Goal: Task Accomplishment & Management: Manage account settings

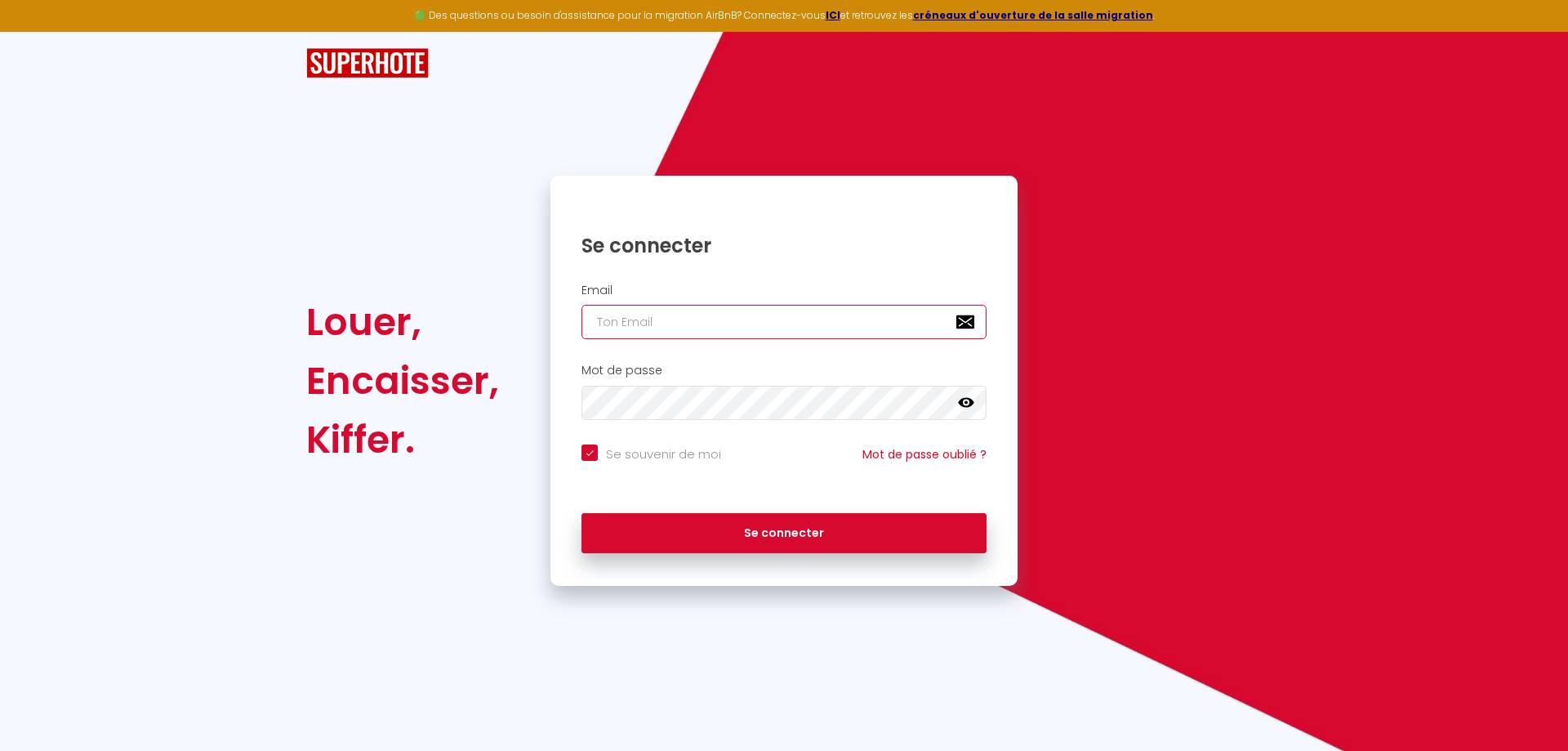
click at [715, 327] on input "email" at bounding box center [784, 322] width 405 height 34
type input "[PERSON_NAME][EMAIL_ADDRESS][DOMAIN_NAME]"
click at [581, 513] on button "Se connecter" at bounding box center [784, 533] width 405 height 40
checkbox input "true"
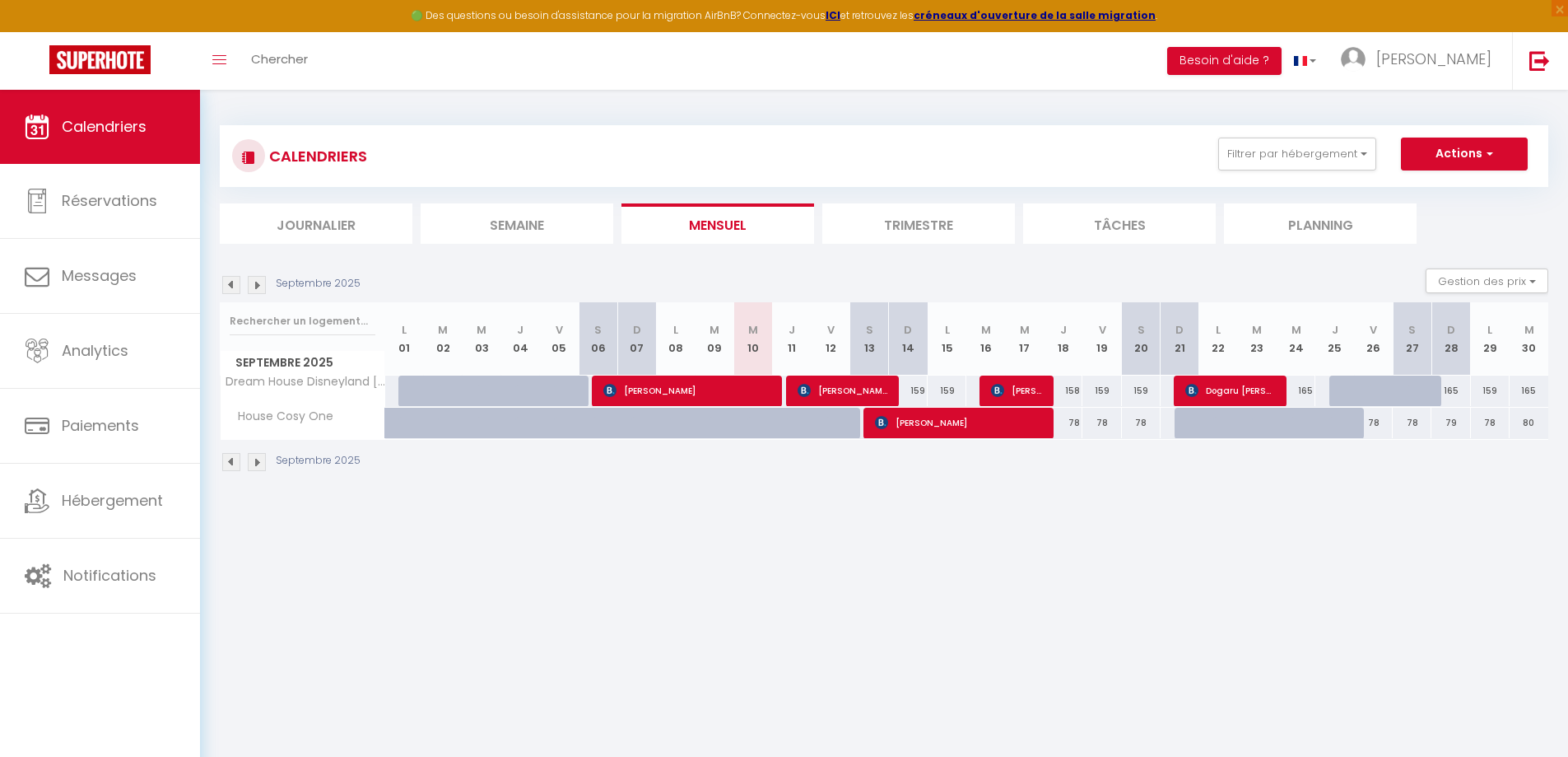
click at [904, 219] on li "Trimestre" at bounding box center [918, 223] width 192 height 41
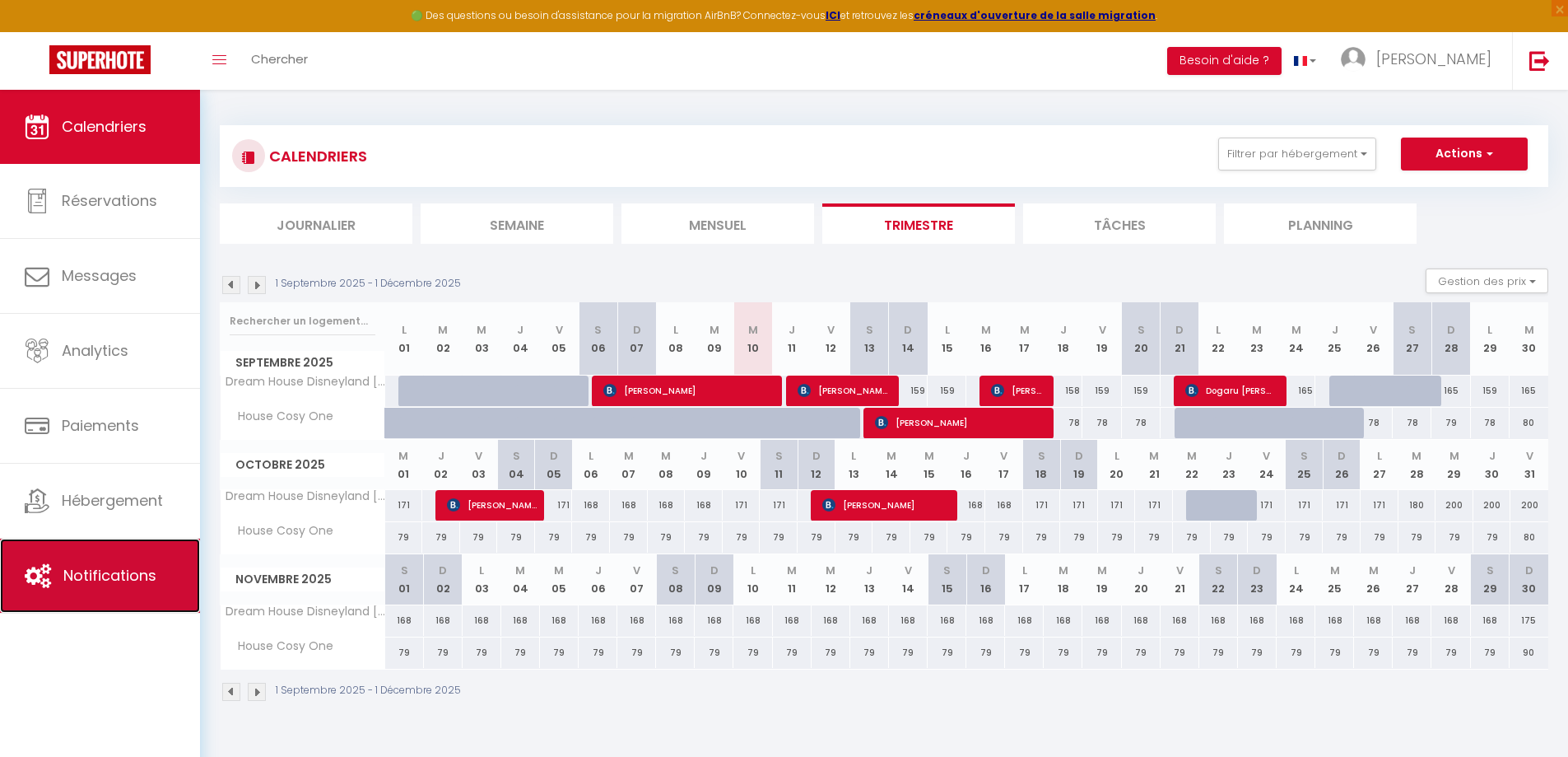
click at [104, 562] on link "Notifications" at bounding box center [100, 576] width 200 height 74
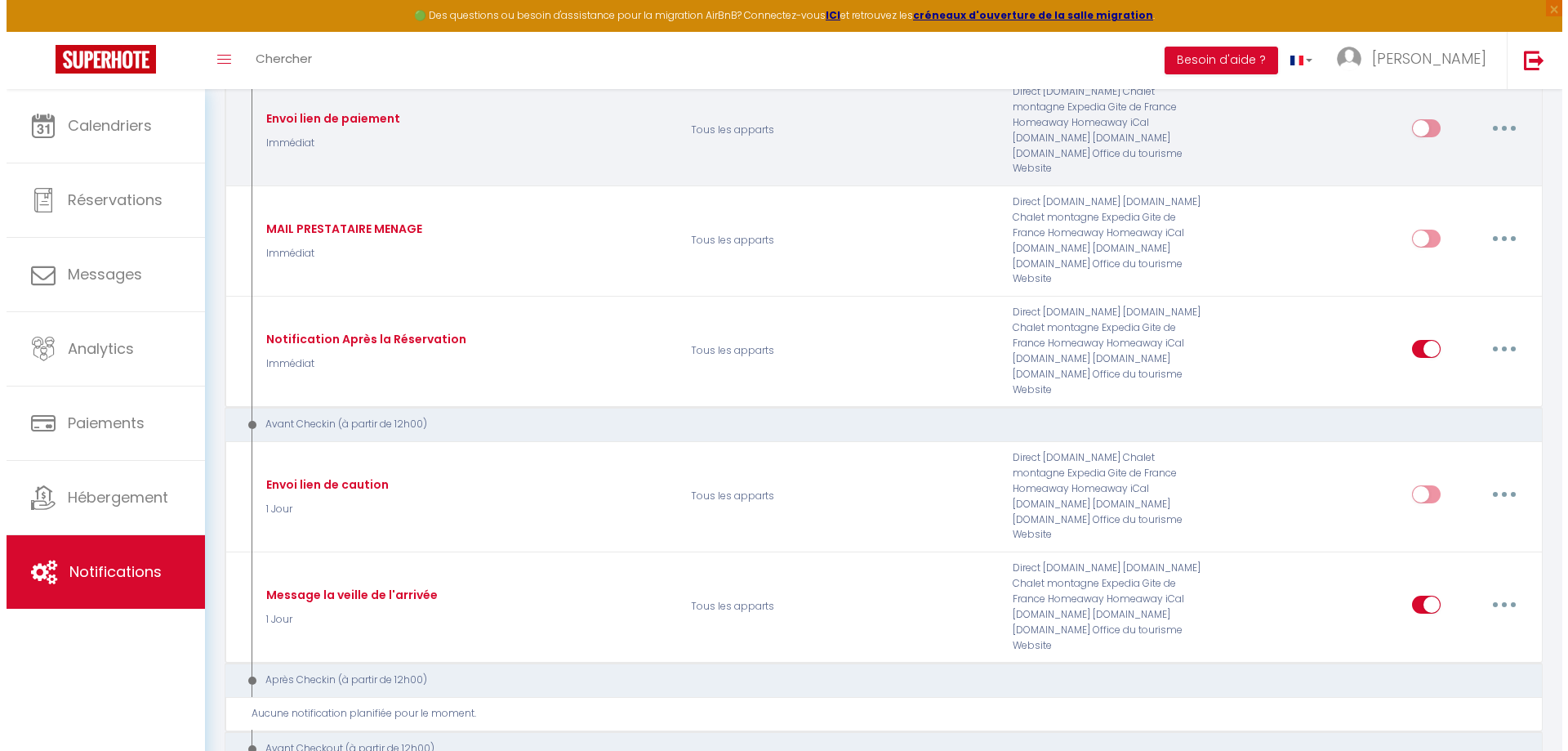
scroll to position [245, 0]
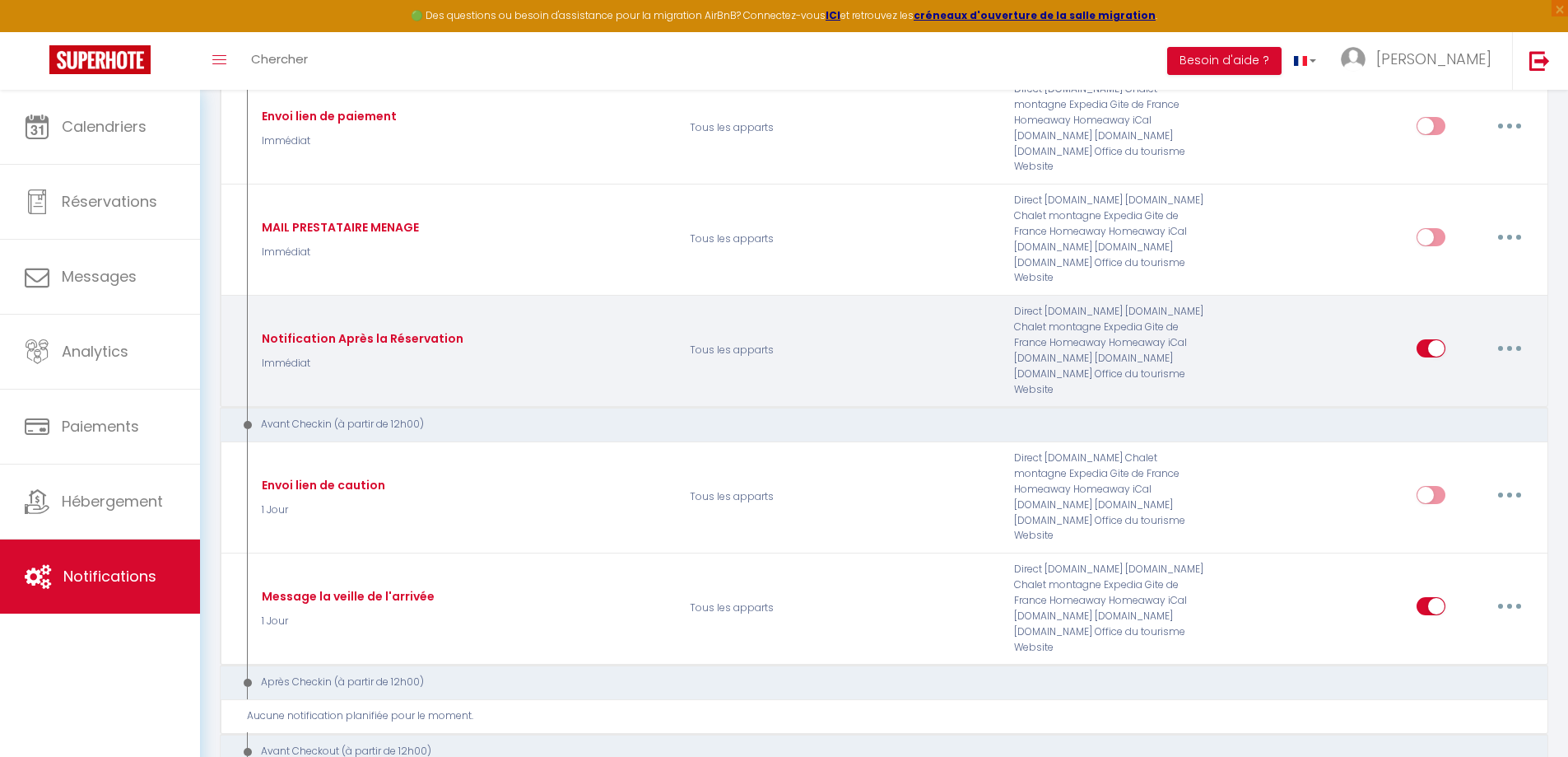
click at [1502, 335] on button "button" at bounding box center [1509, 348] width 46 height 27
click at [766, 341] on p "Tous les apparts" at bounding box center [841, 350] width 324 height 93
click at [895, 339] on p "Tous les apparts" at bounding box center [841, 350] width 324 height 93
click at [826, 334] on p "Tous les apparts" at bounding box center [841, 350] width 324 height 93
click at [357, 329] on div "Notification Après la Réservation" at bounding box center [360, 338] width 206 height 18
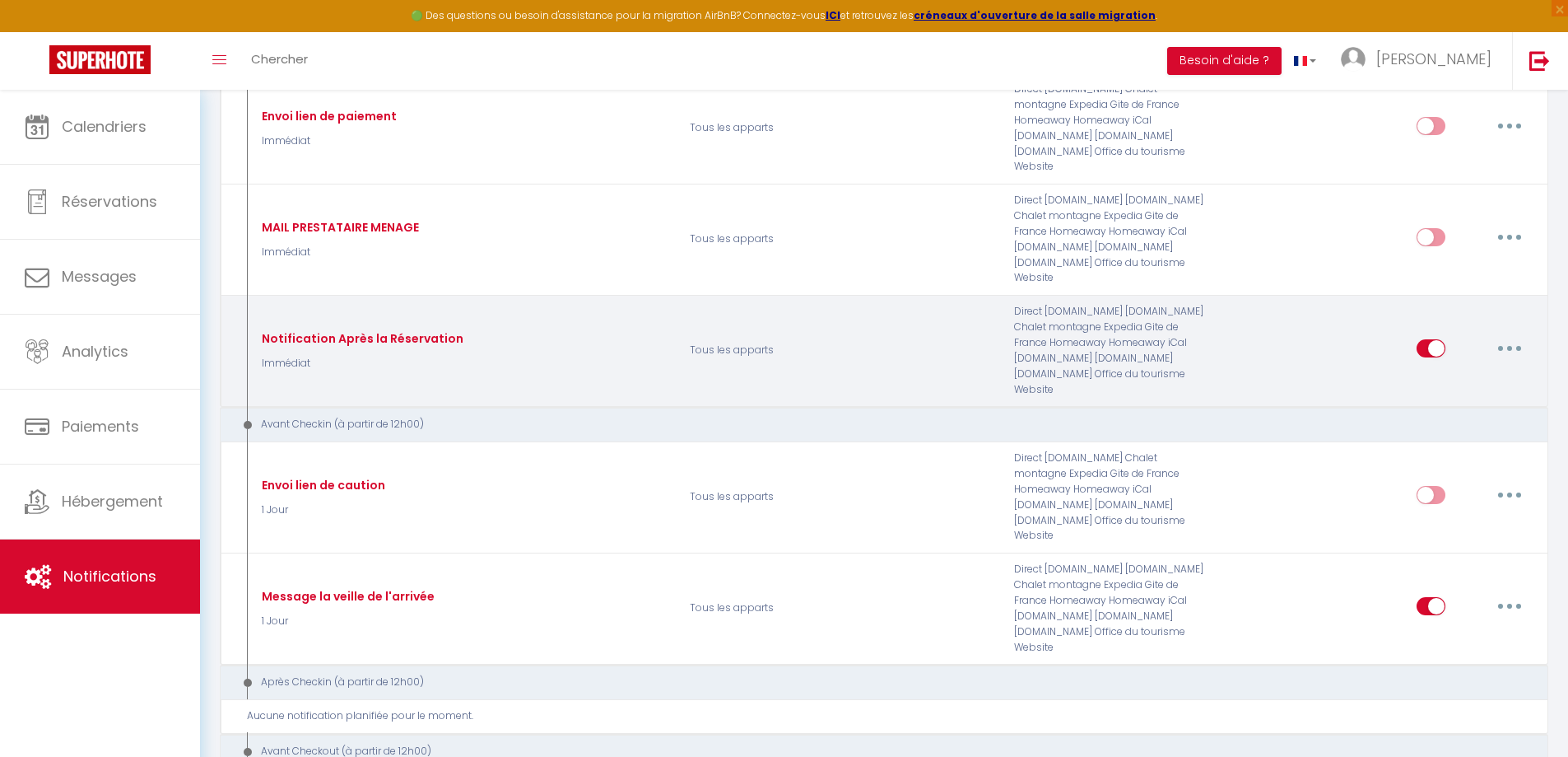
click at [1508, 335] on button "button" at bounding box center [1509, 348] width 46 height 27
click at [1491, 372] on link "Editer" at bounding box center [1467, 386] width 121 height 28
type input "Notification Après la Réservation"
select select "Immédiat"
select select "if_booking_is_paid"
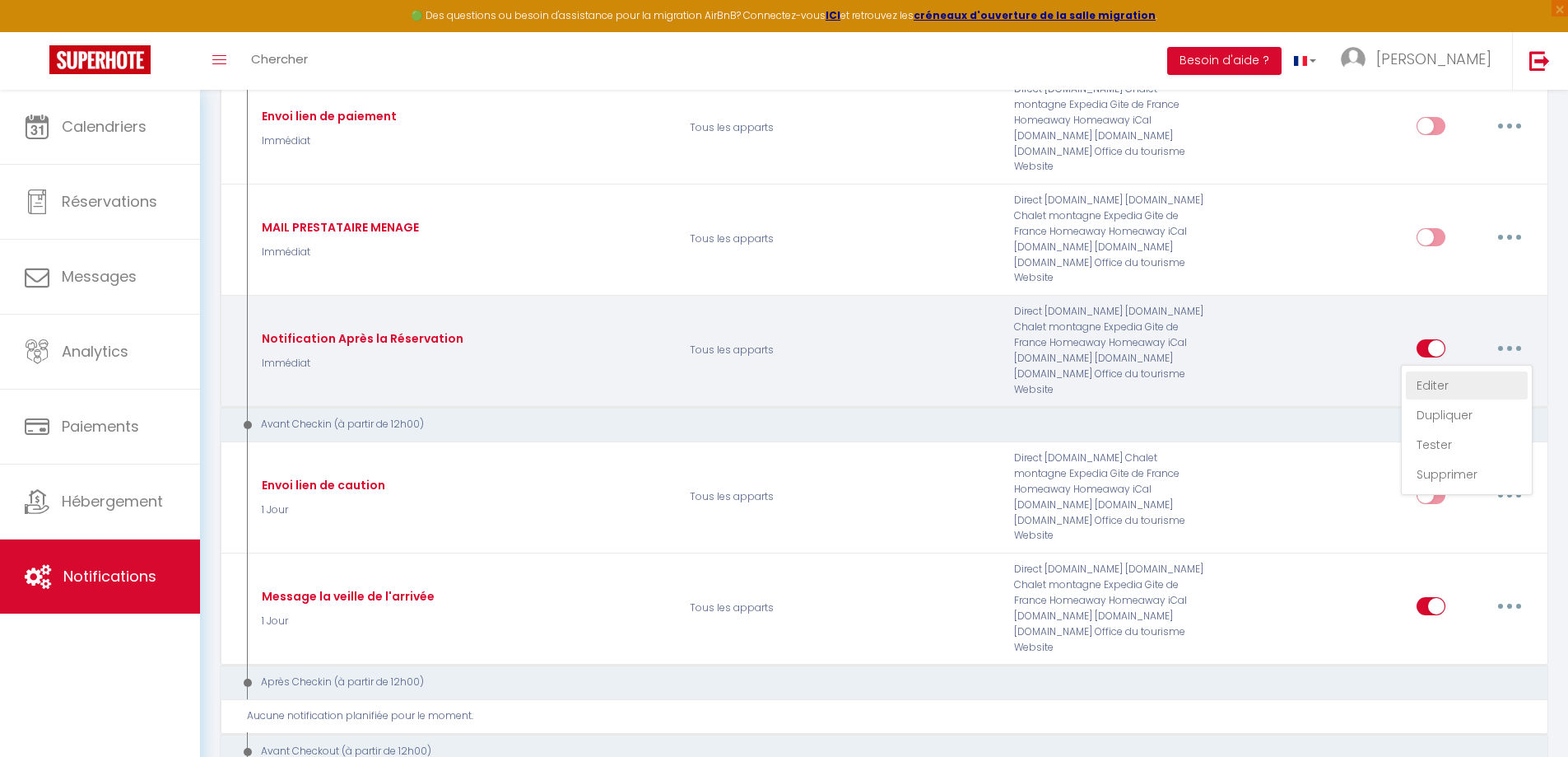
checkbox input "true"
checkbox input "false"
radio input "true"
type input "Veuillez confirmer votre réservation - [RENTAL:NAME]"
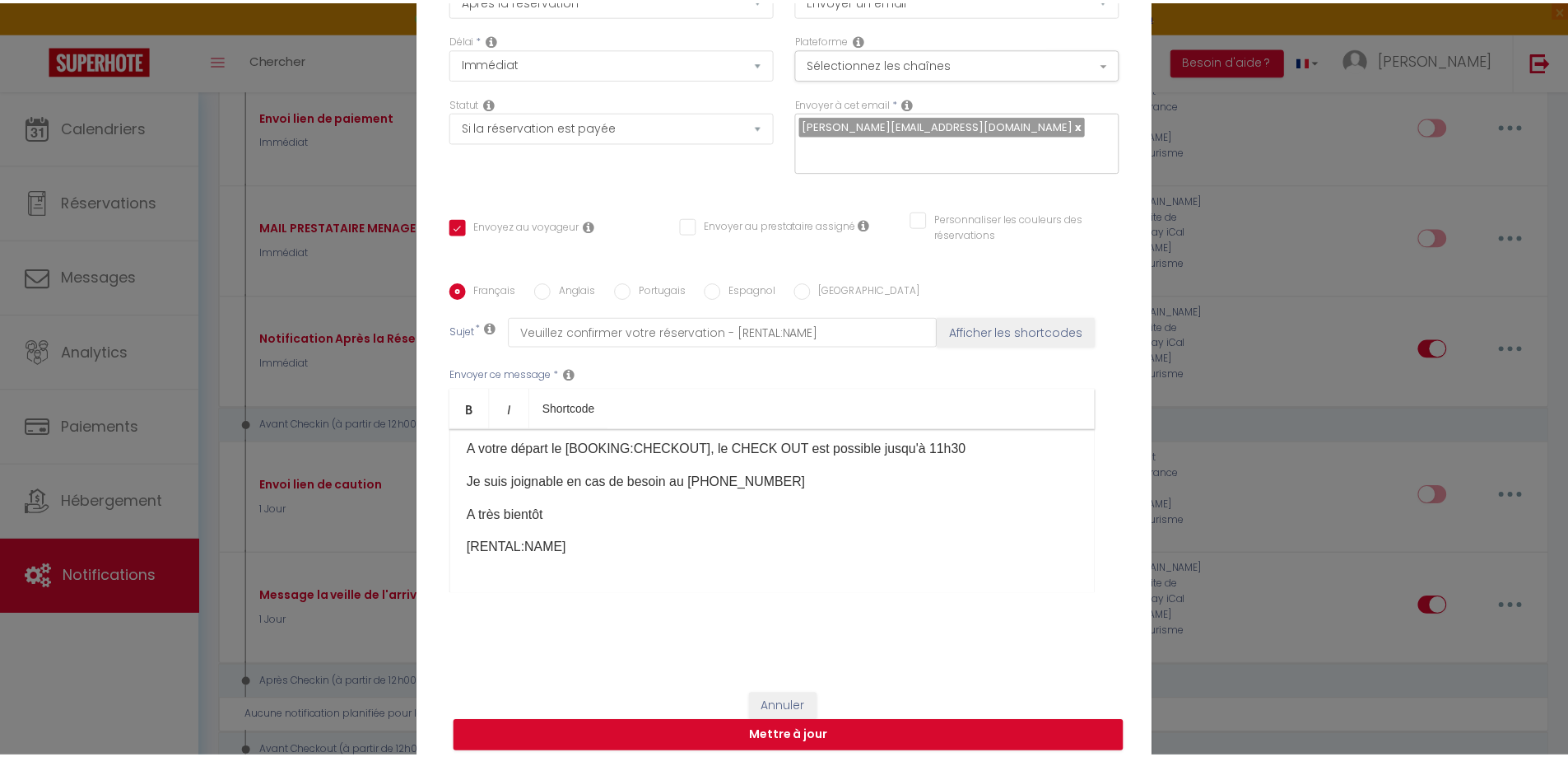
scroll to position [165, 0]
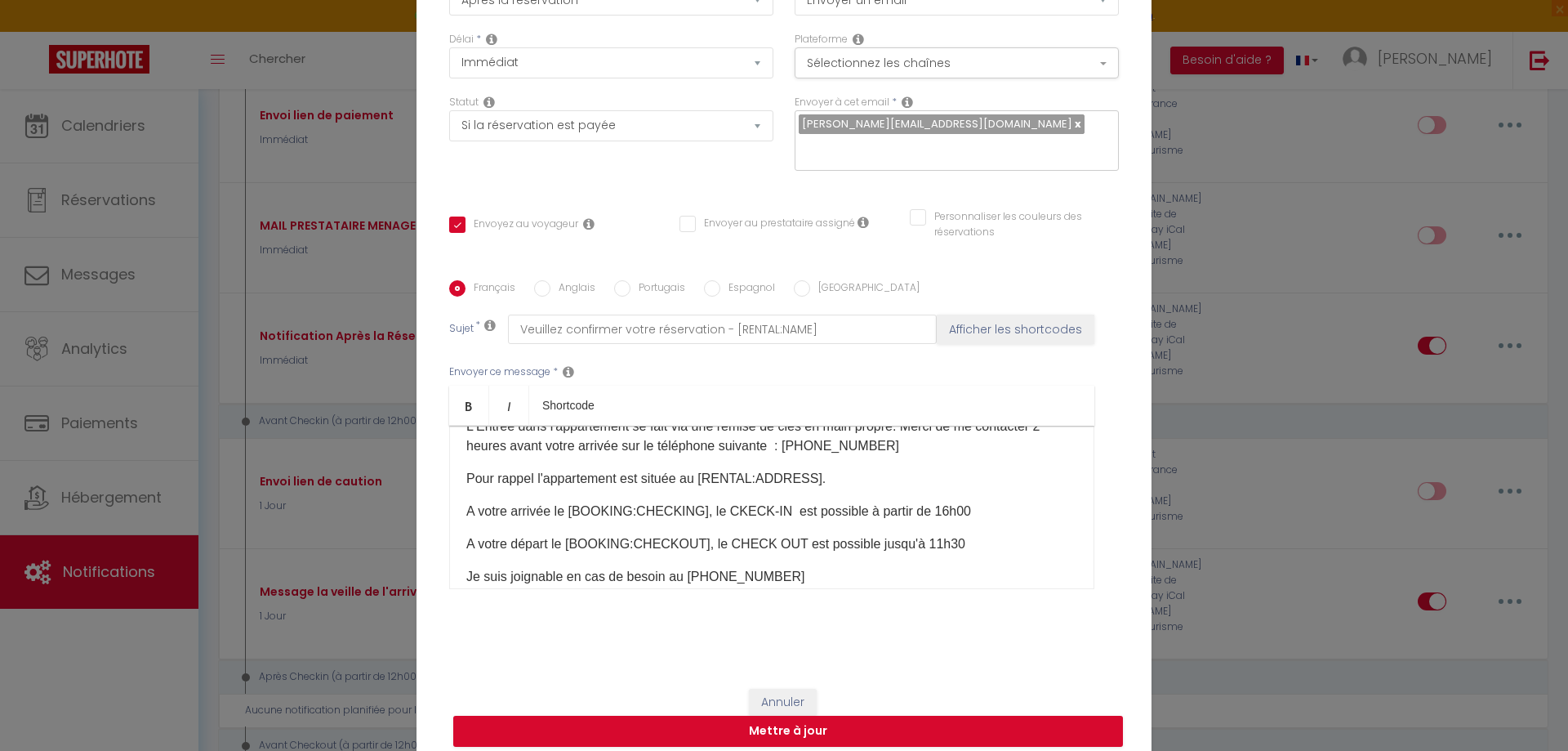
click at [943, 535] on p "A votre départ le [BOOKING:CHECKOUT], le CHECK OUT est possible jusqu'à 11h30" at bounding box center [771, 544] width 610 height 20
click at [942, 716] on button "Mettre à jour" at bounding box center [788, 731] width 670 height 31
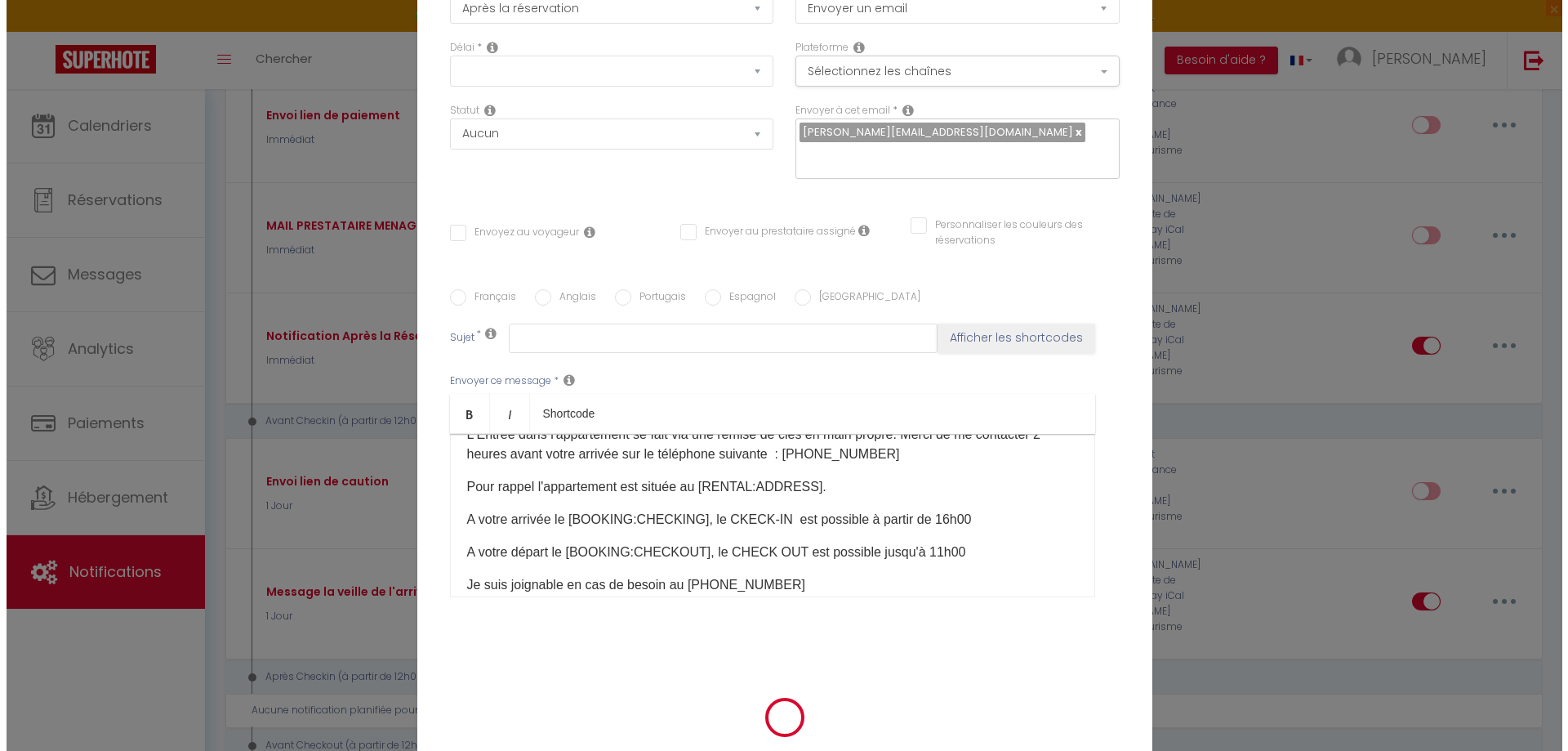
scroll to position [0, 0]
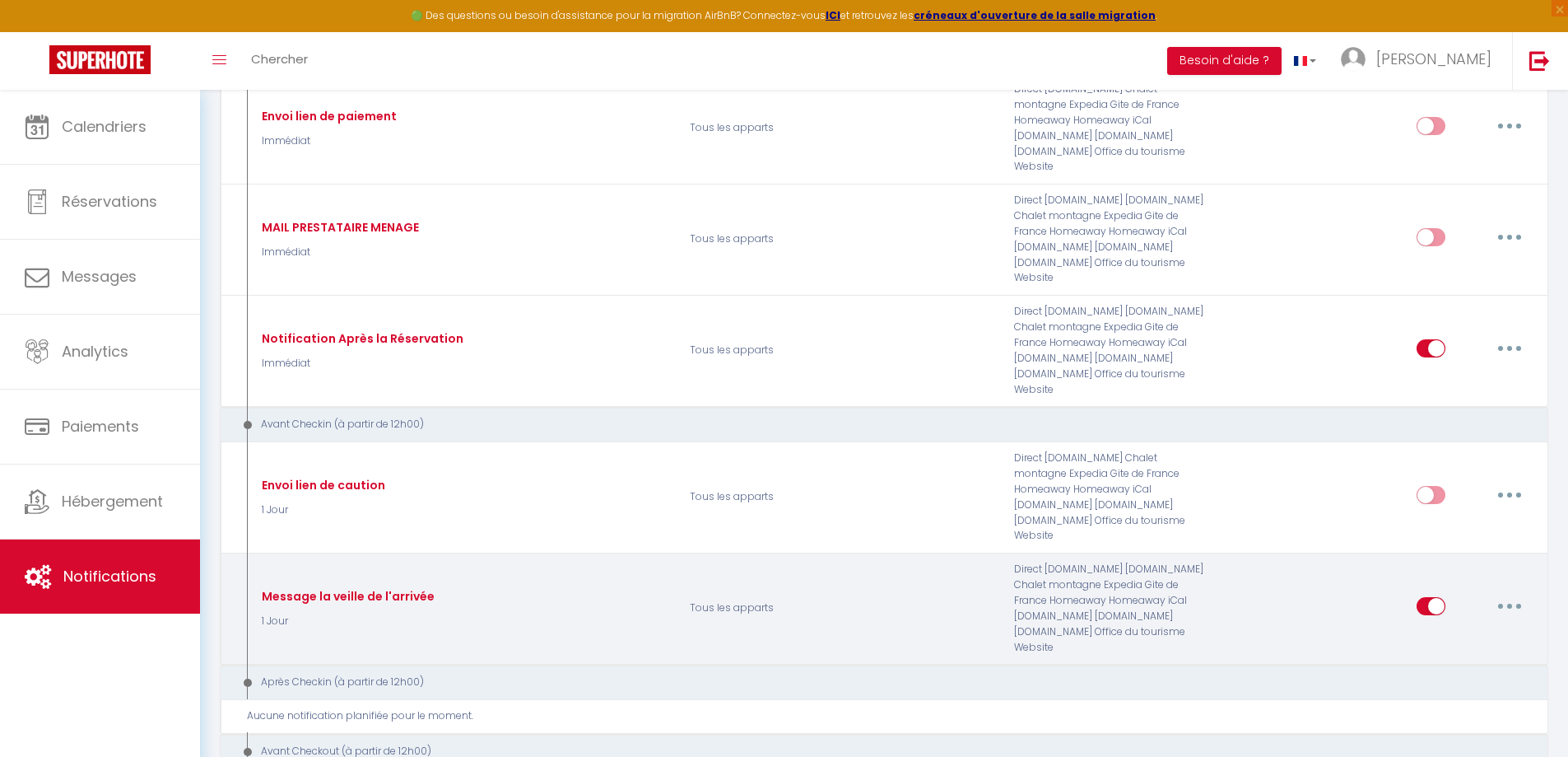
click at [652, 584] on div "Message la veille de l'arrivée 1 Jour" at bounding box center [463, 608] width 432 height 93
click at [1516, 593] on button "button" at bounding box center [1509, 606] width 46 height 27
click at [1462, 629] on link "Editer" at bounding box center [1467, 643] width 121 height 28
type input "Message la veille de l'arrivée"
select select "1 Jour"
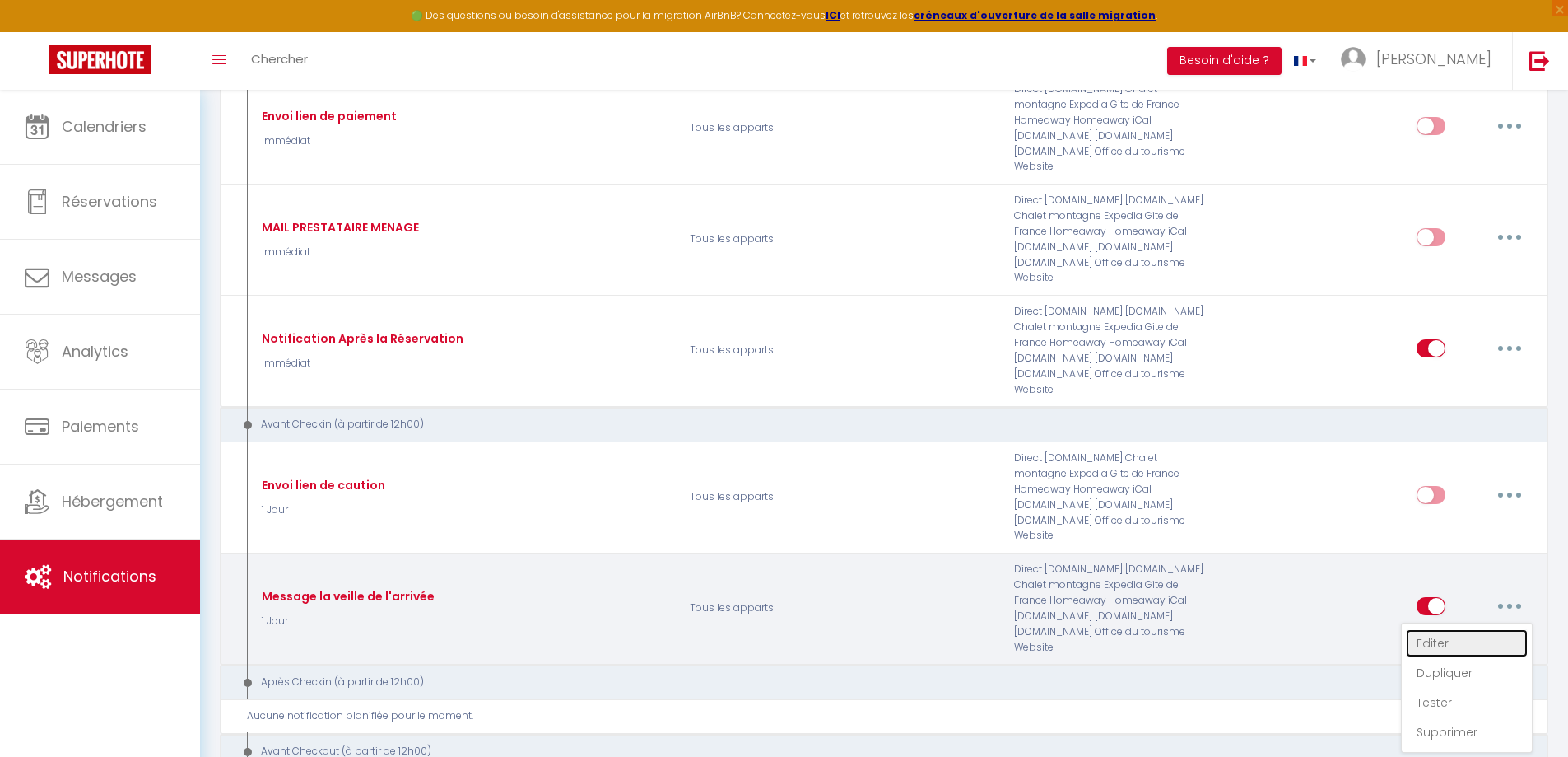
select select "if_booking_is_paid"
checkbox input "true"
checkbox input "false"
radio input "true"
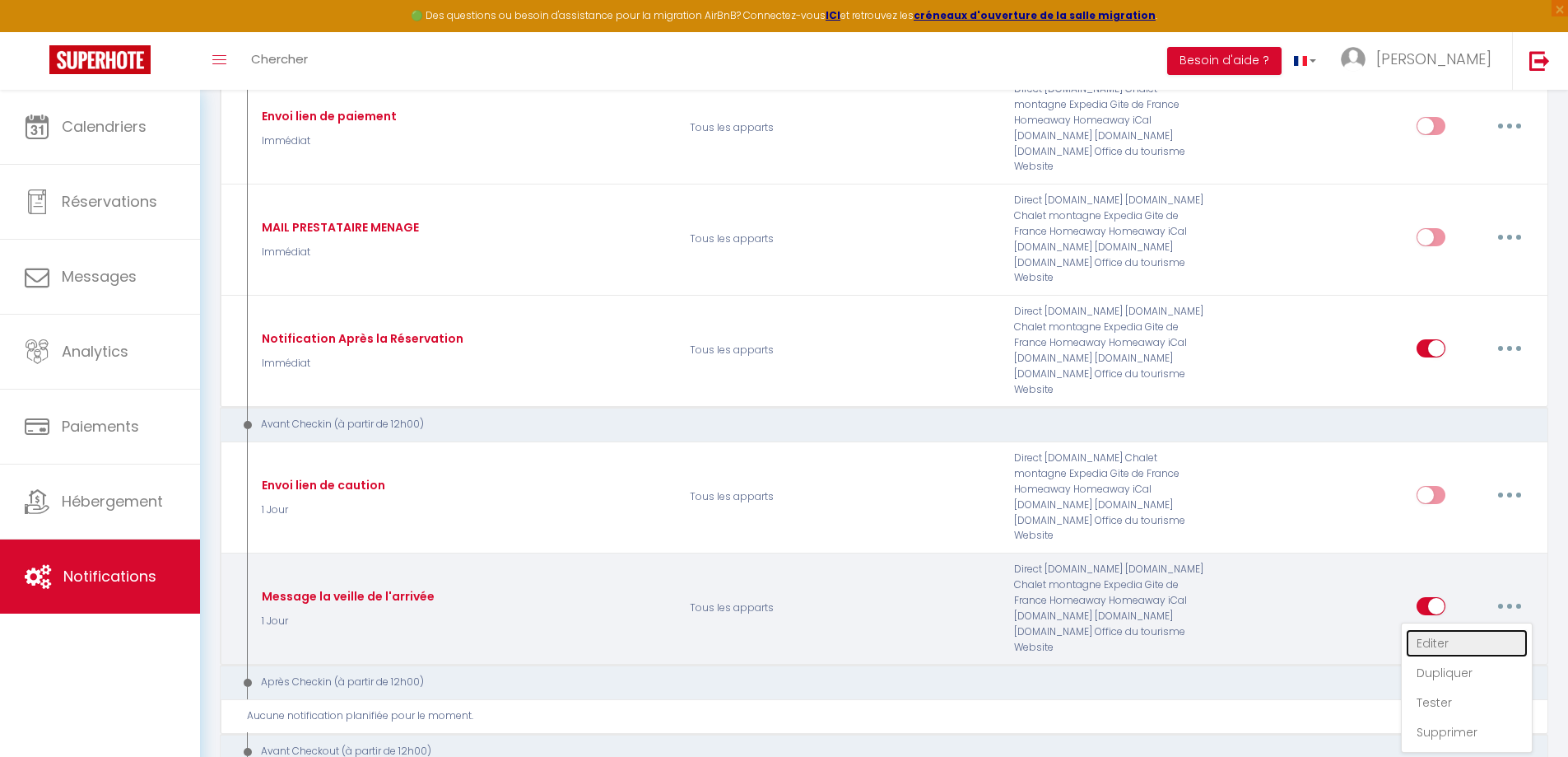
type input "Veuillez confirmer votre réservation - [RENTAL:NAME]"
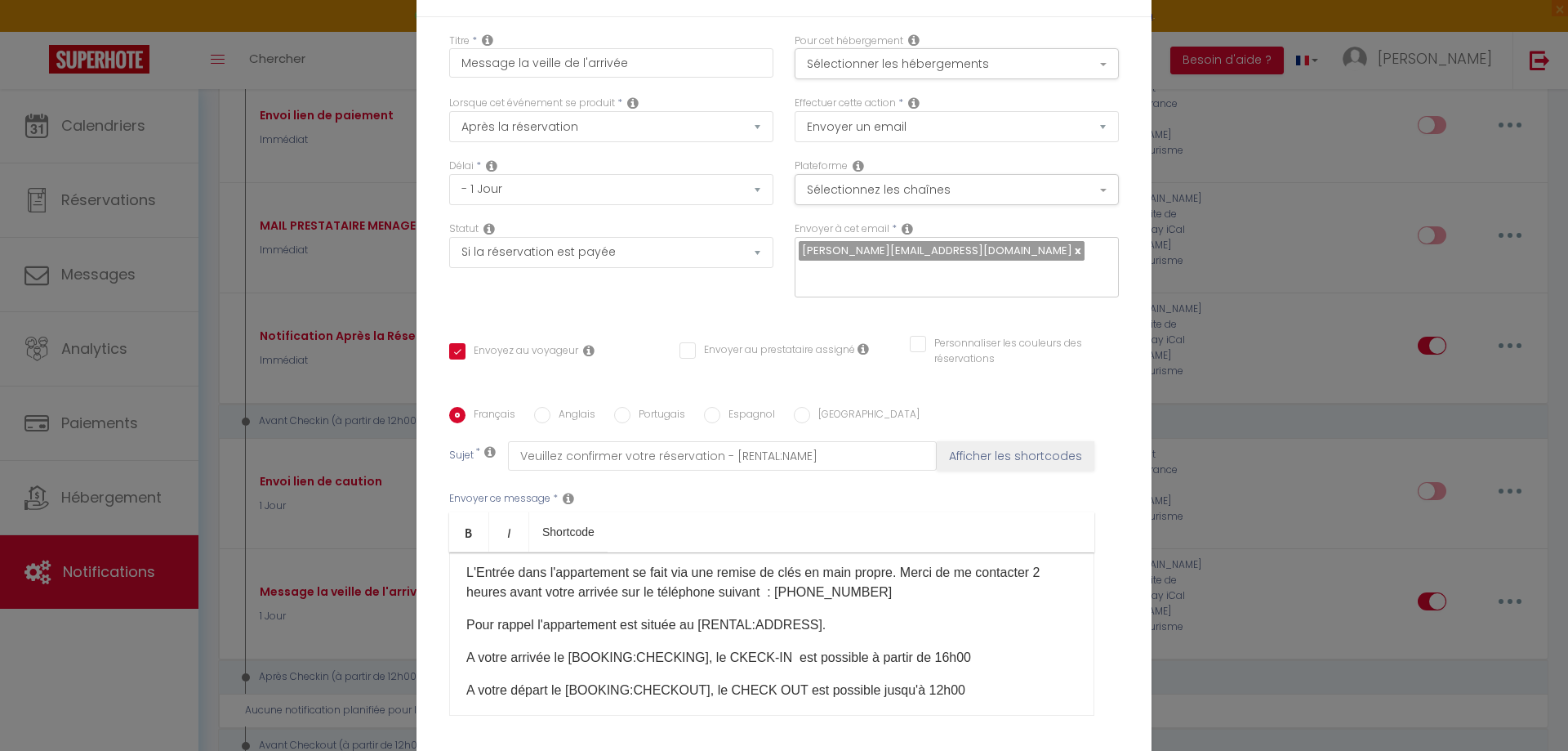
click at [919, 680] on p "A votre départ le [BOOKING:CHECKOUT], le CHECK OUT est possible jusqu'à 12h00" at bounding box center [771, 690] width 610 height 20
checkbox input "true"
checkbox input "false"
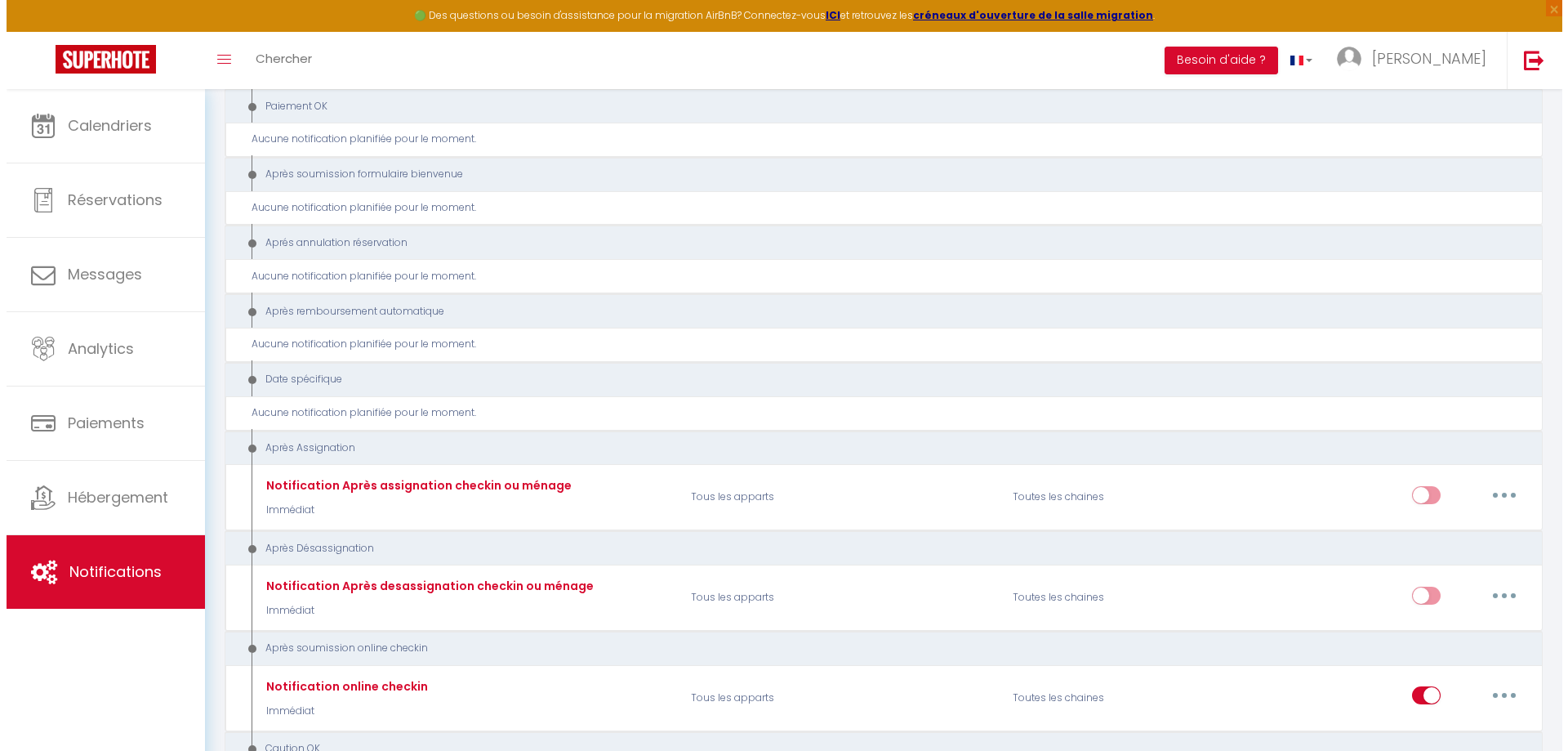
scroll to position [2254, 0]
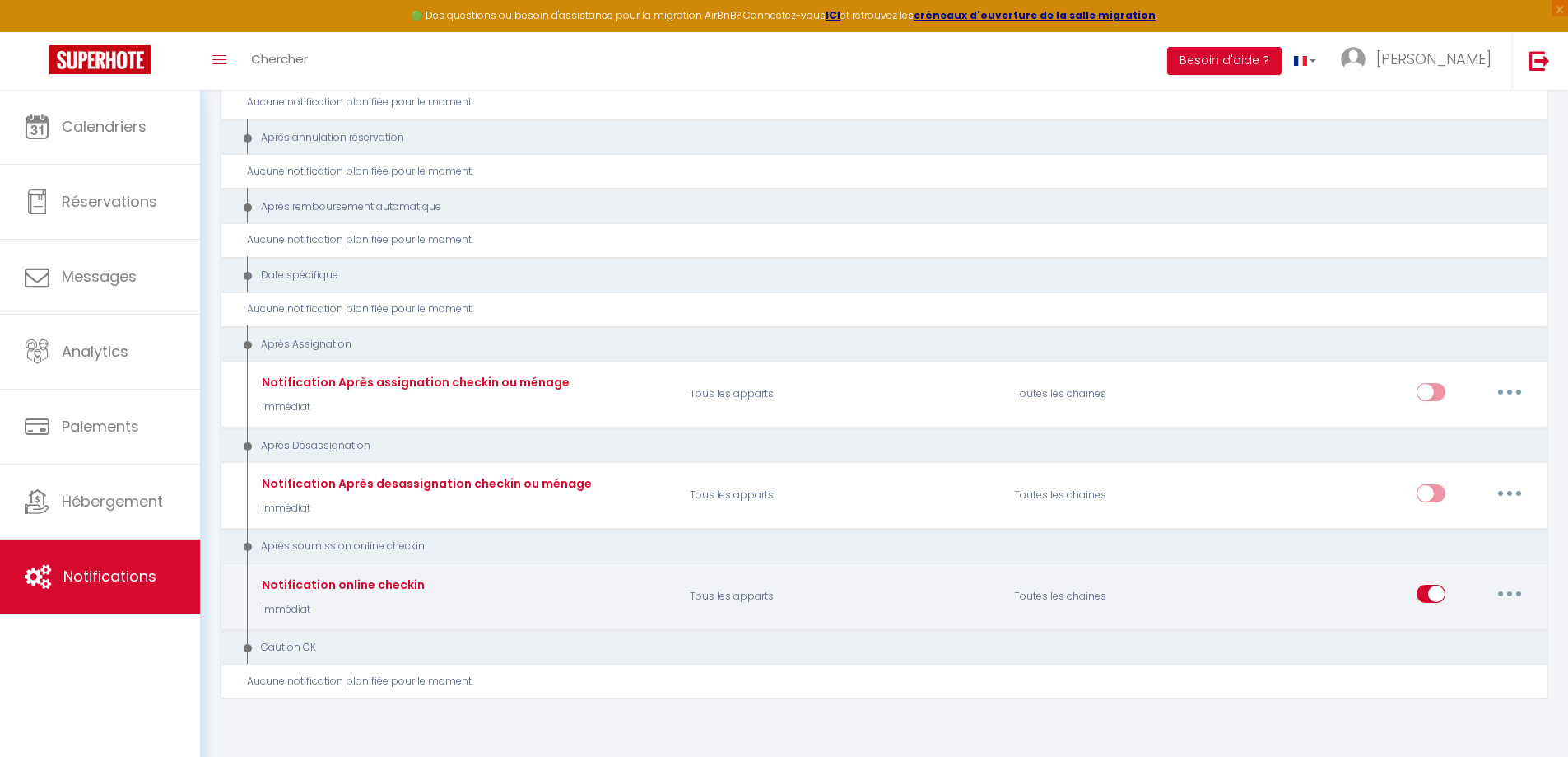
click at [618, 572] on div "Notification online checkin Immédiat" at bounding box center [463, 596] width 432 height 47
click at [1510, 581] on button "button" at bounding box center [1509, 594] width 46 height 27
click at [1494, 618] on link "Editer" at bounding box center [1467, 632] width 121 height 28
type input "Notification online checkin"
select select "23"
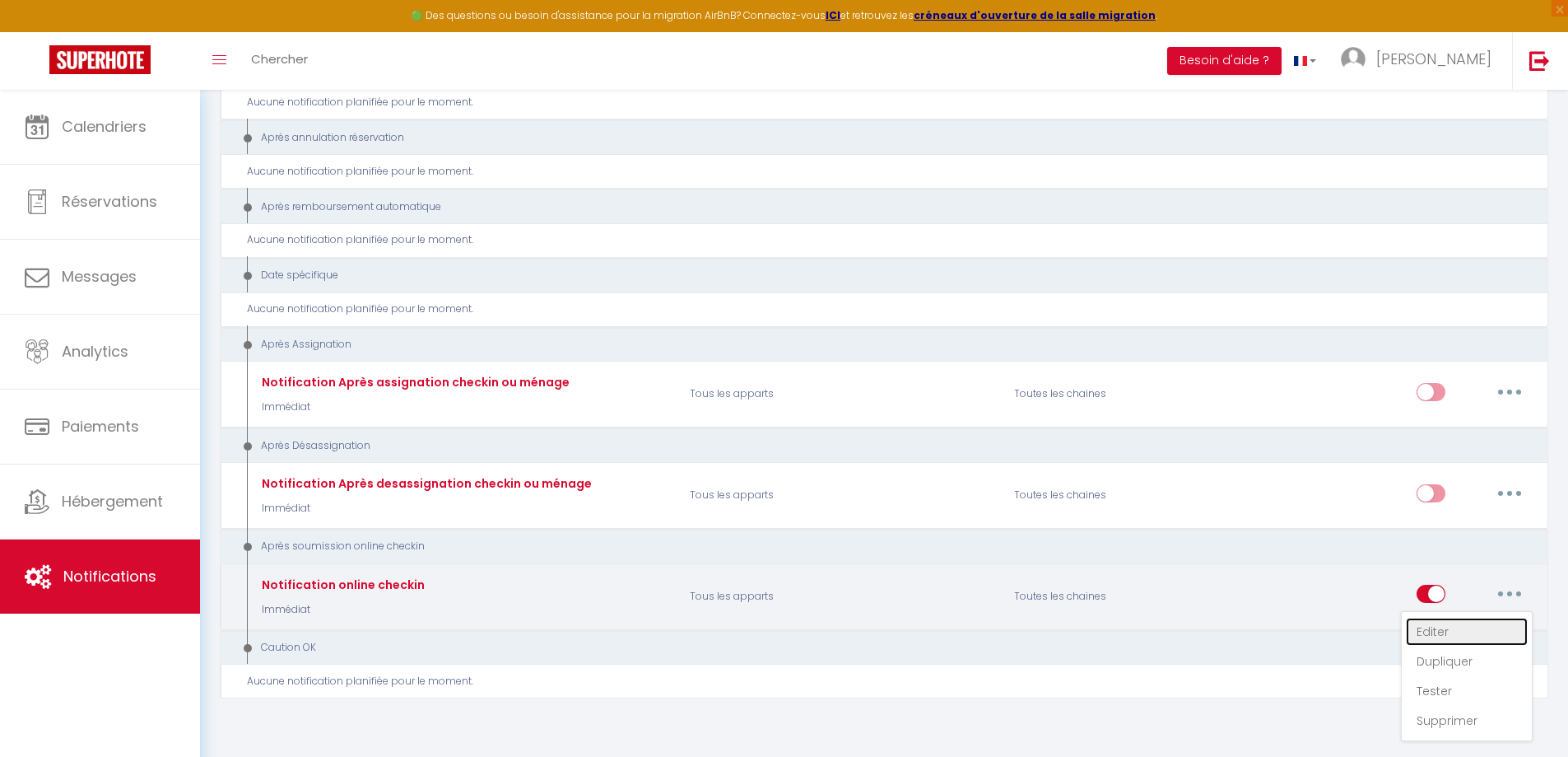
select select "Immédiat"
select select
checkbox input "false"
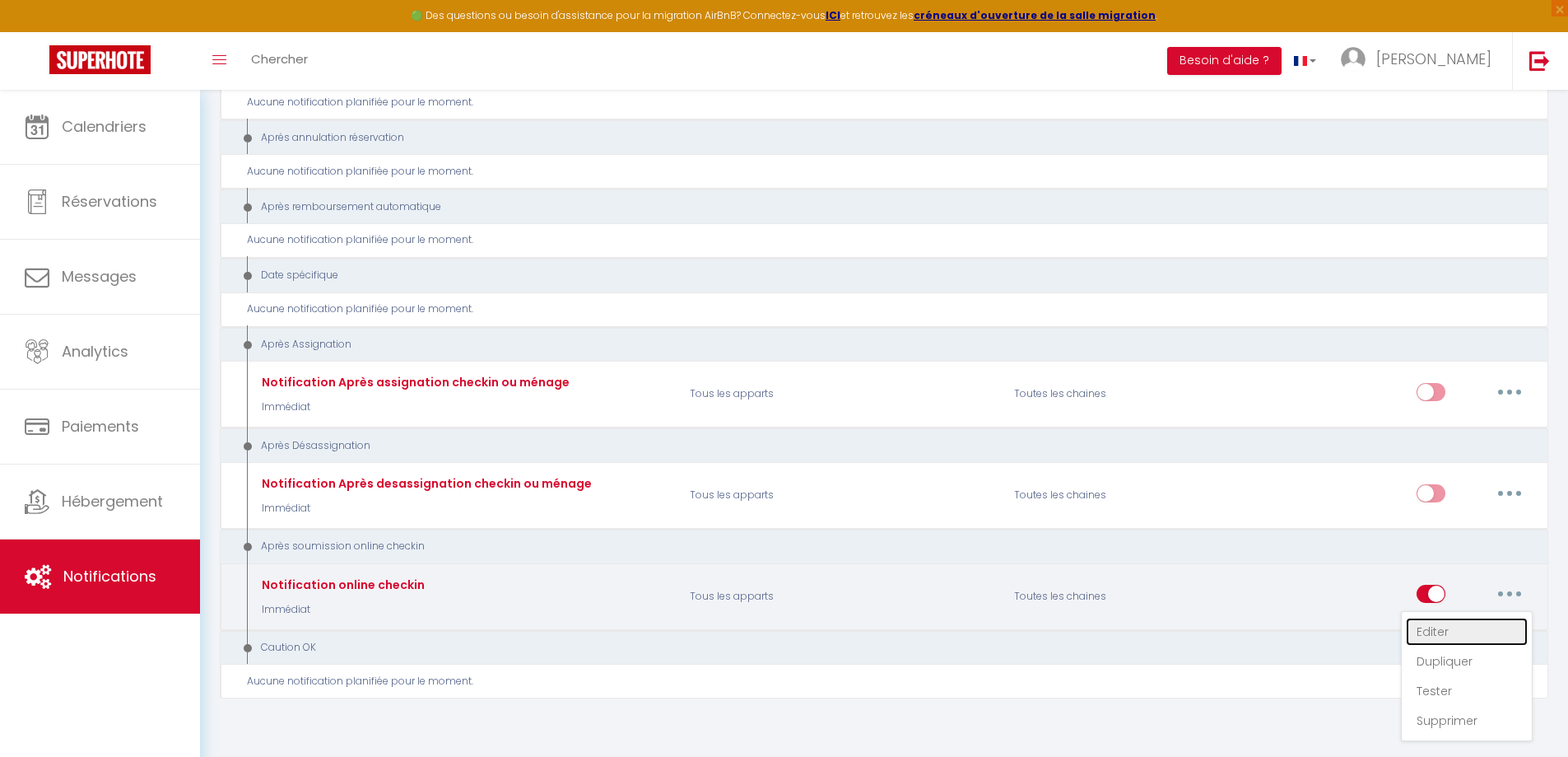
radio input "true"
type input "Notification online checkin - [RENTAL:NAME] - [GUEST:NAME] - [BOOKING:ID]"
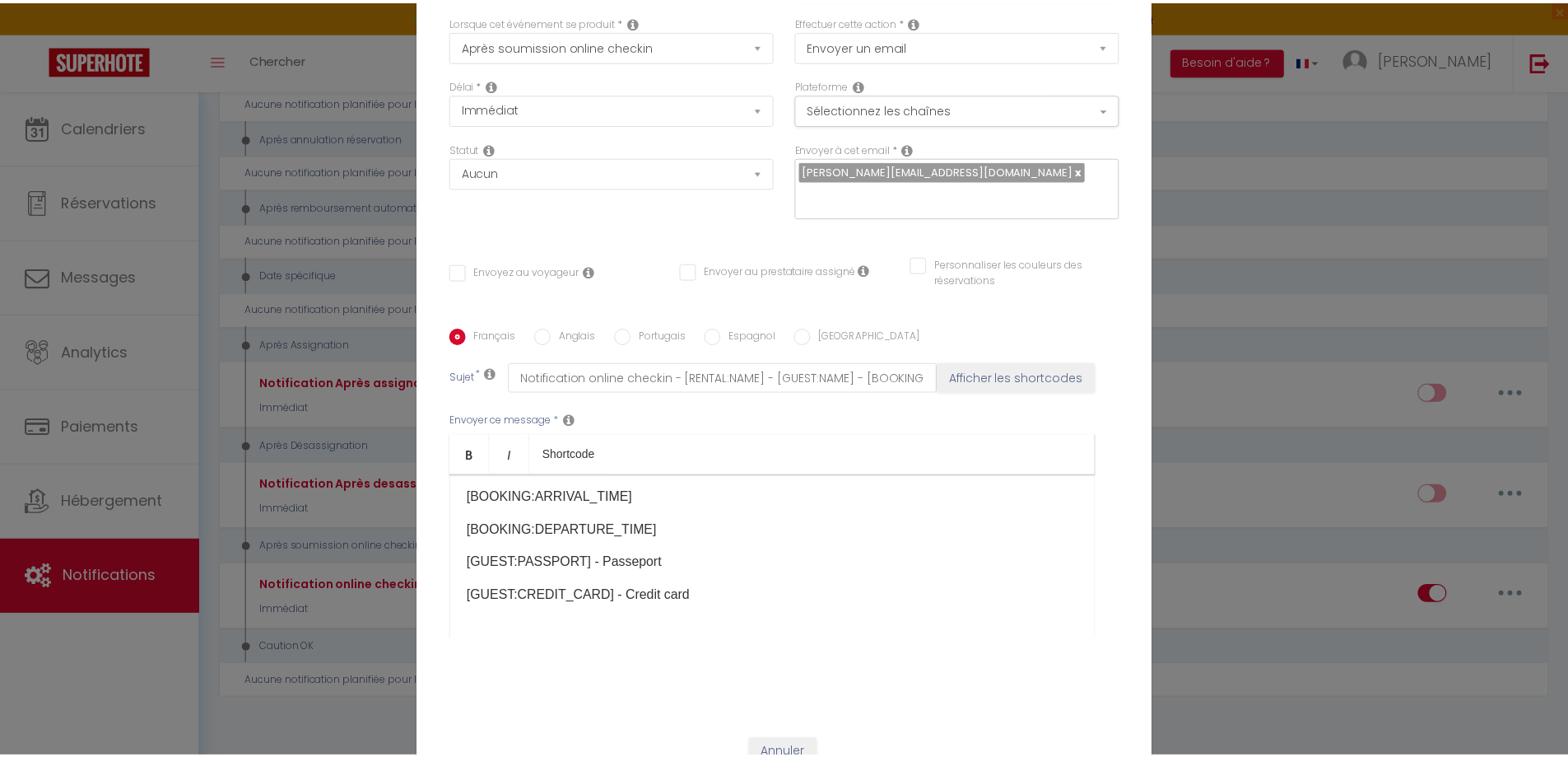
scroll to position [128, 0]
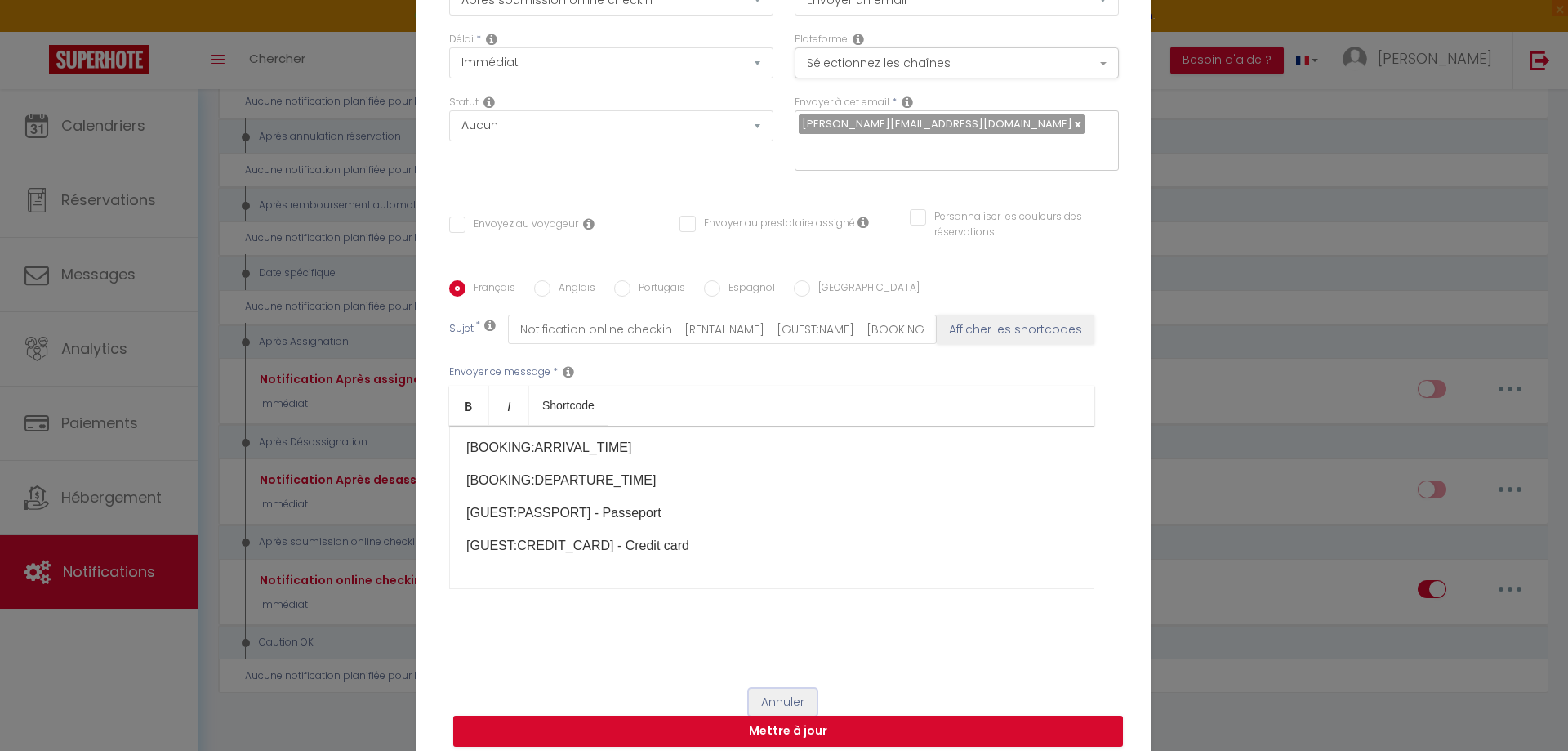
click at [797, 689] on button "Annuler" at bounding box center [783, 703] width 68 height 28
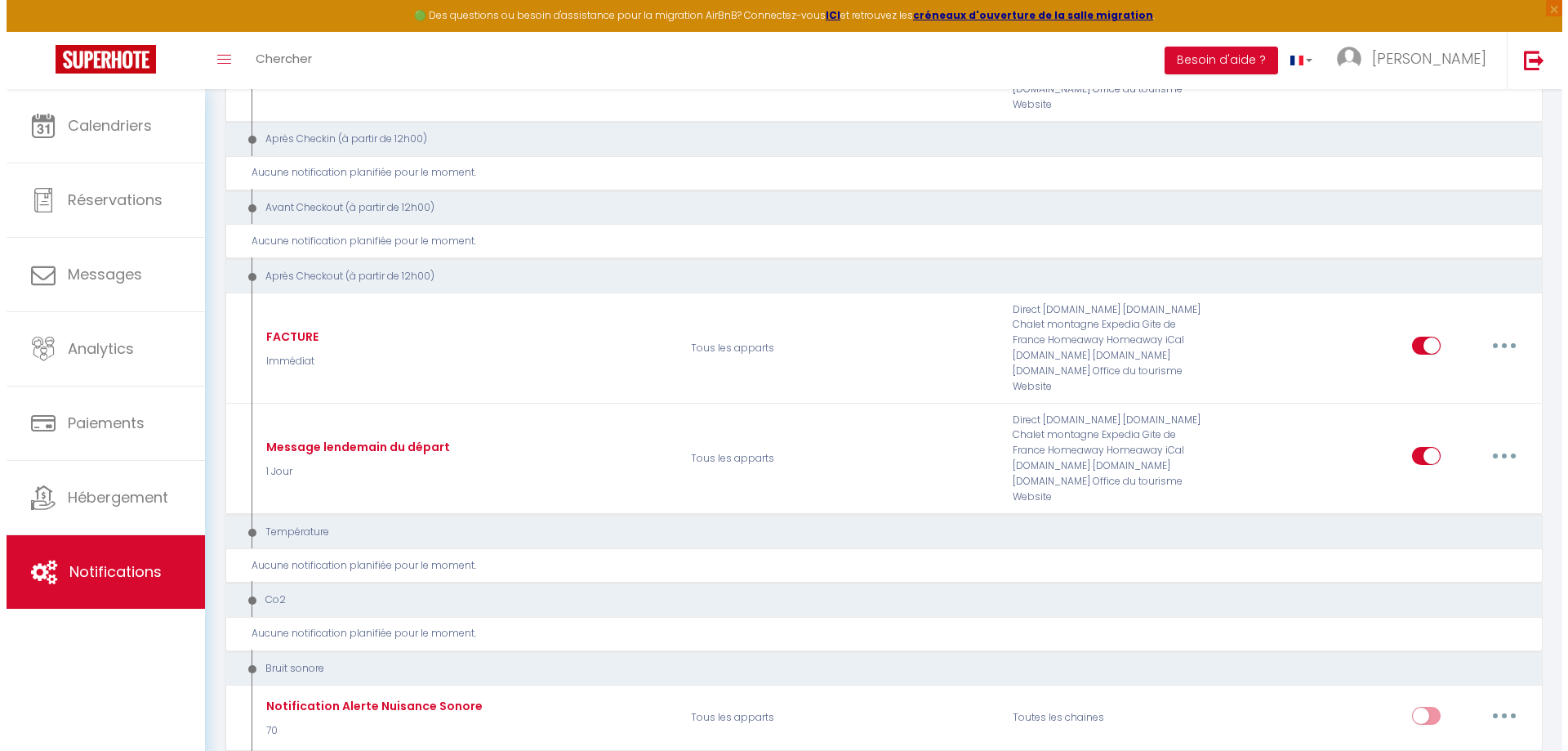
scroll to position [701, 0]
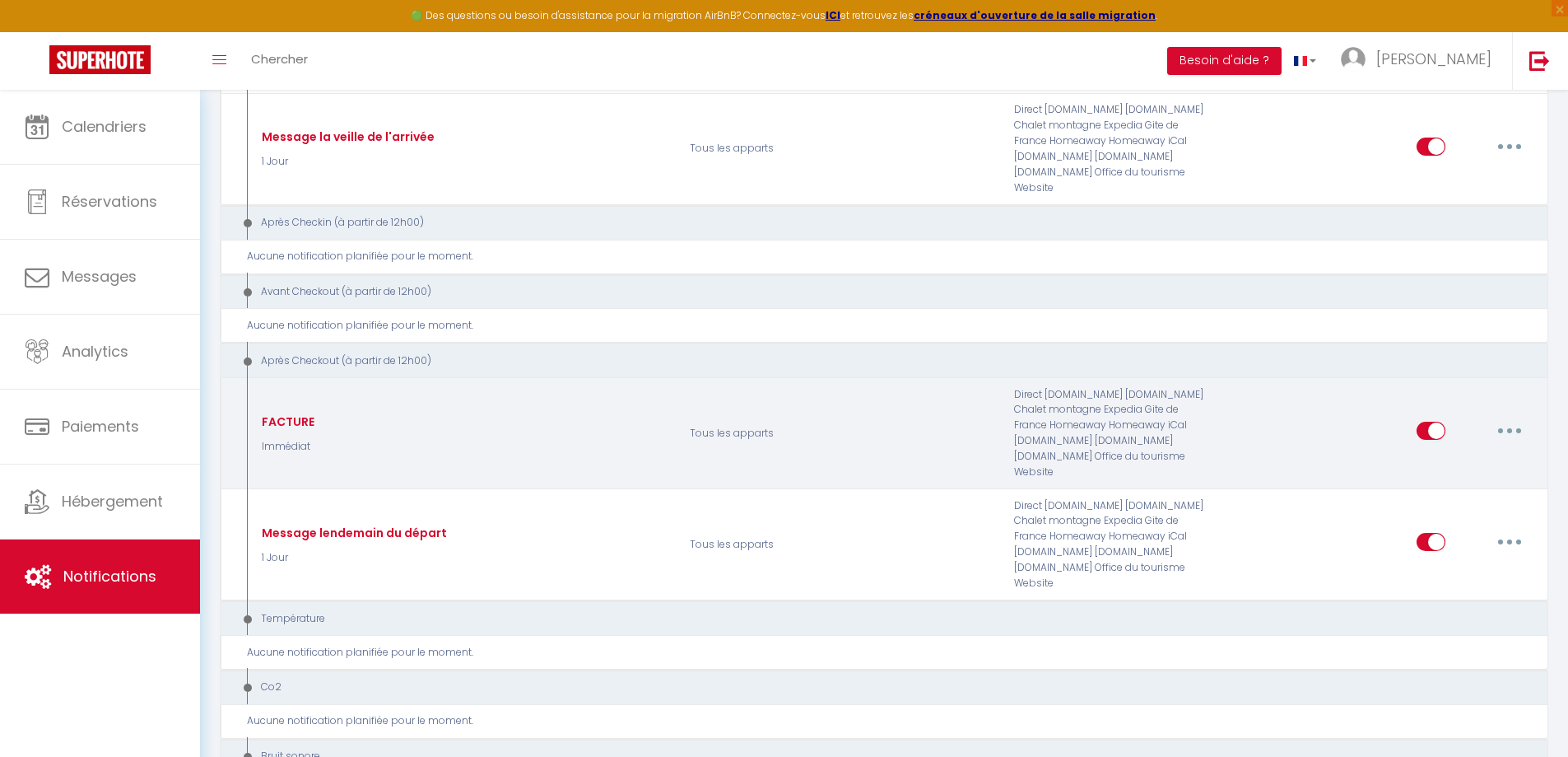
click at [1524, 417] on button "button" at bounding box center [1509, 431] width 46 height 27
click at [1489, 454] on link "Editer" at bounding box center [1467, 469] width 121 height 28
type input "FACTURE"
select select "5"
select select "if_booking_is_paid"
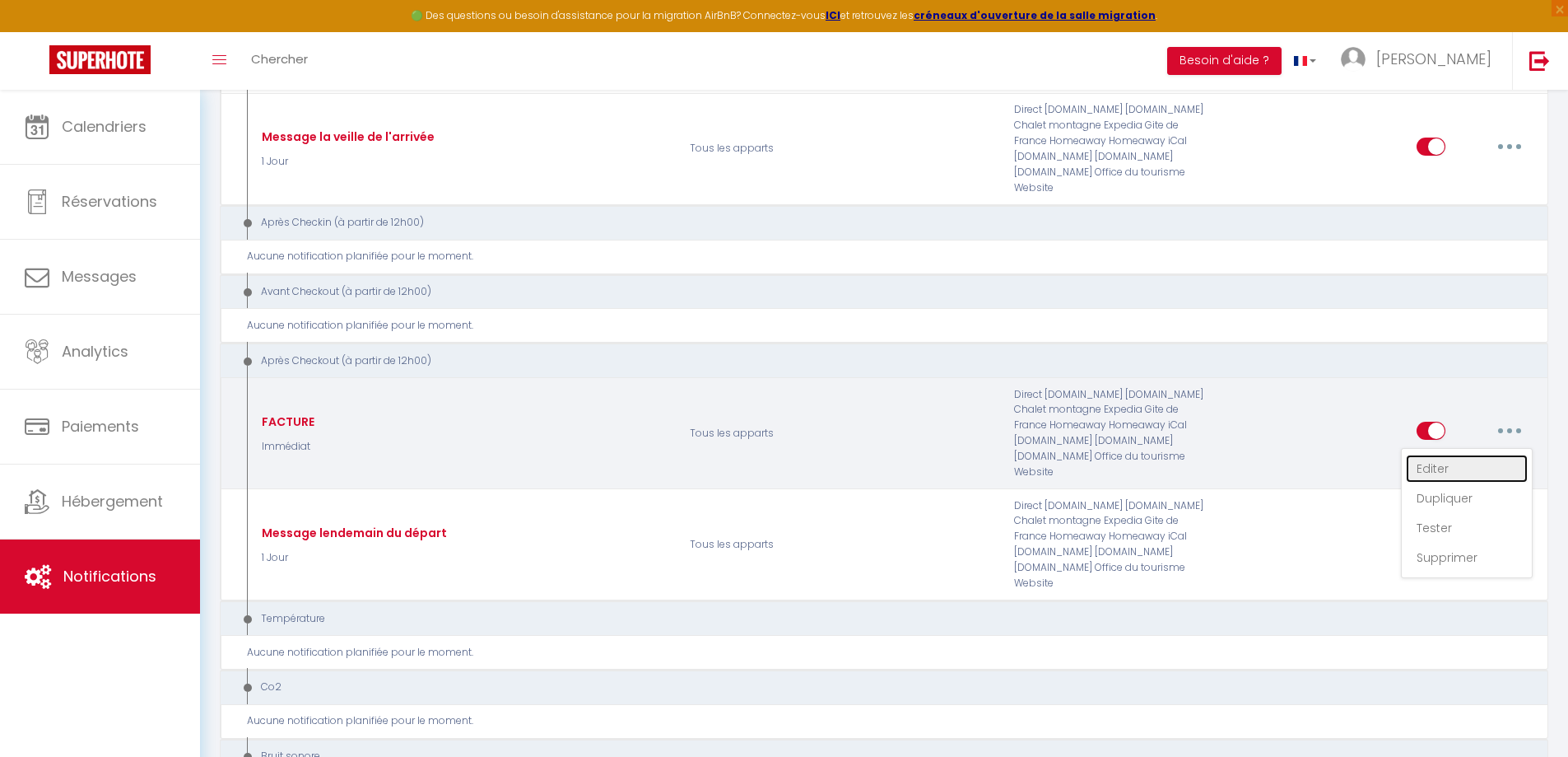
checkbox input "true"
checkbox input "false"
type input "votre facture concernant votre réservation dans notre établissement"
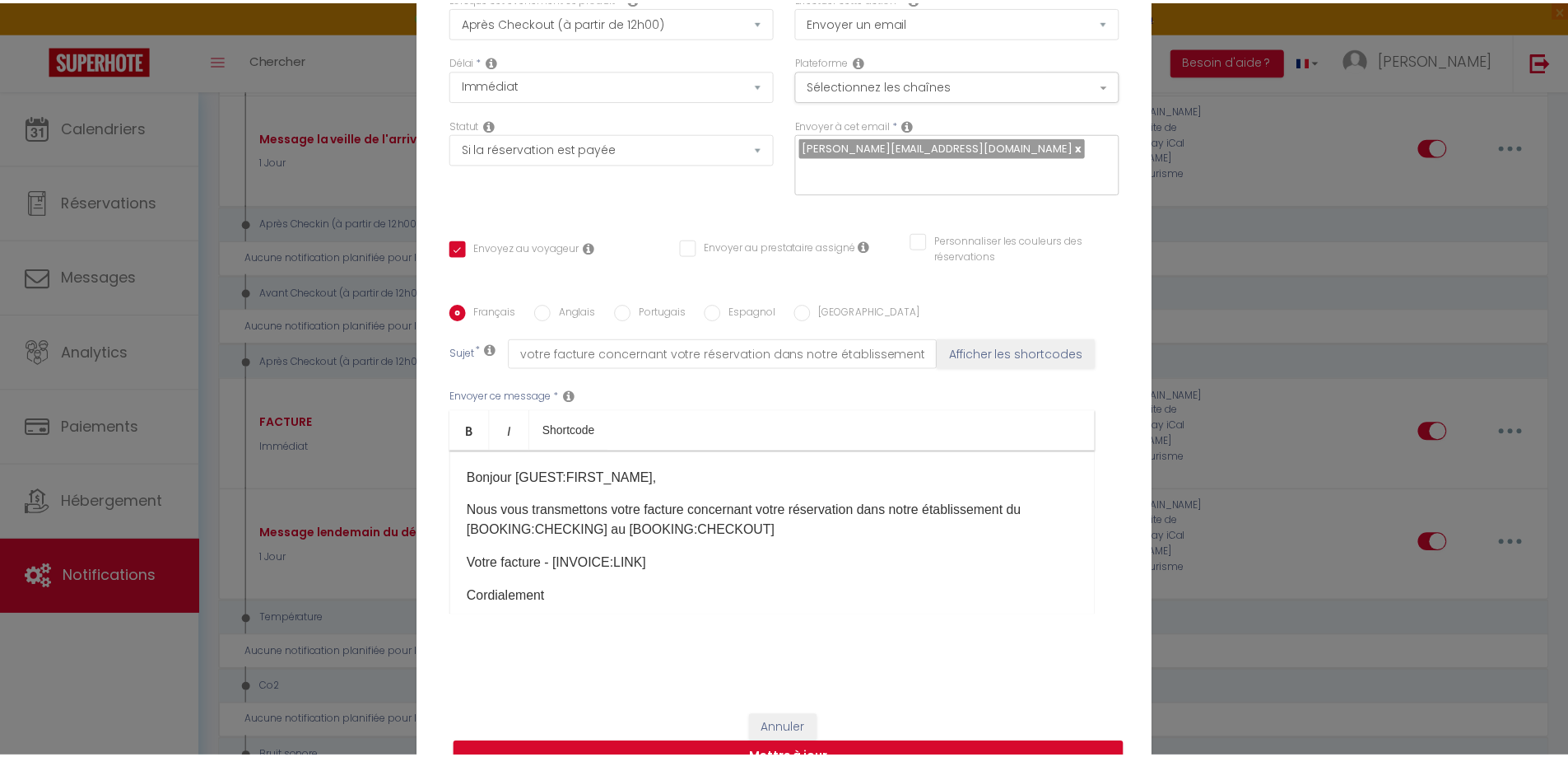
scroll to position [128, 0]
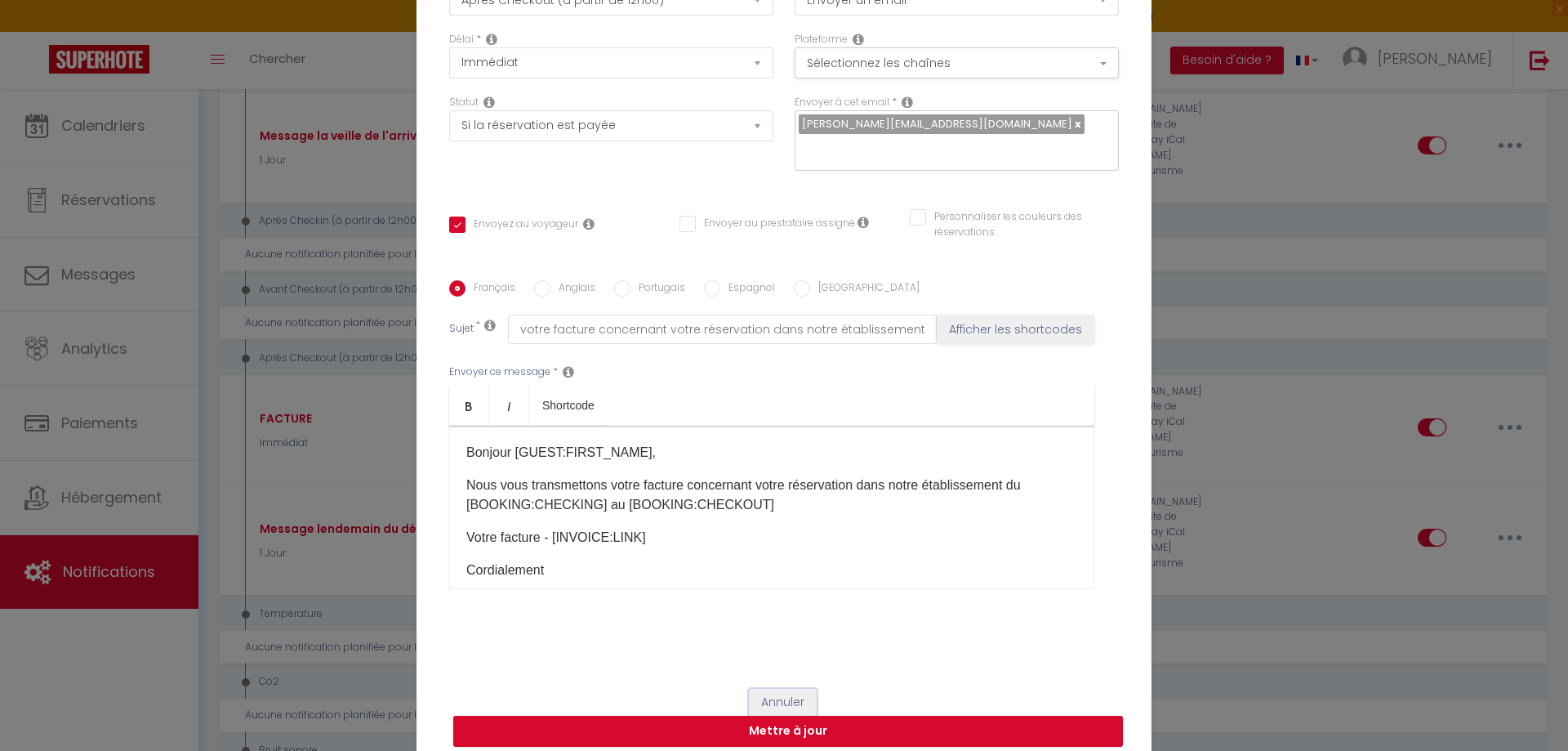
click at [776, 689] on button "Annuler" at bounding box center [783, 703] width 68 height 28
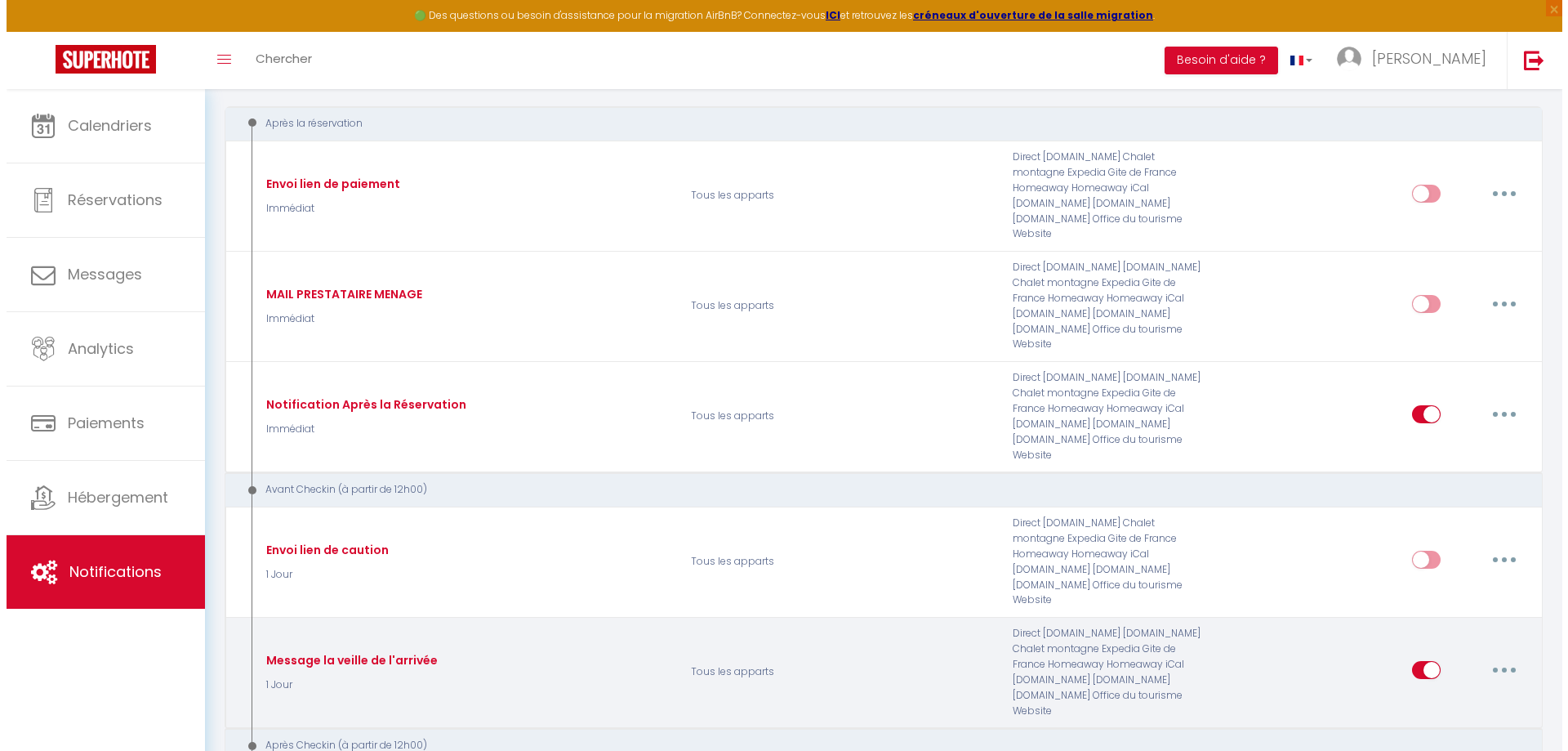
scroll to position [129, 0]
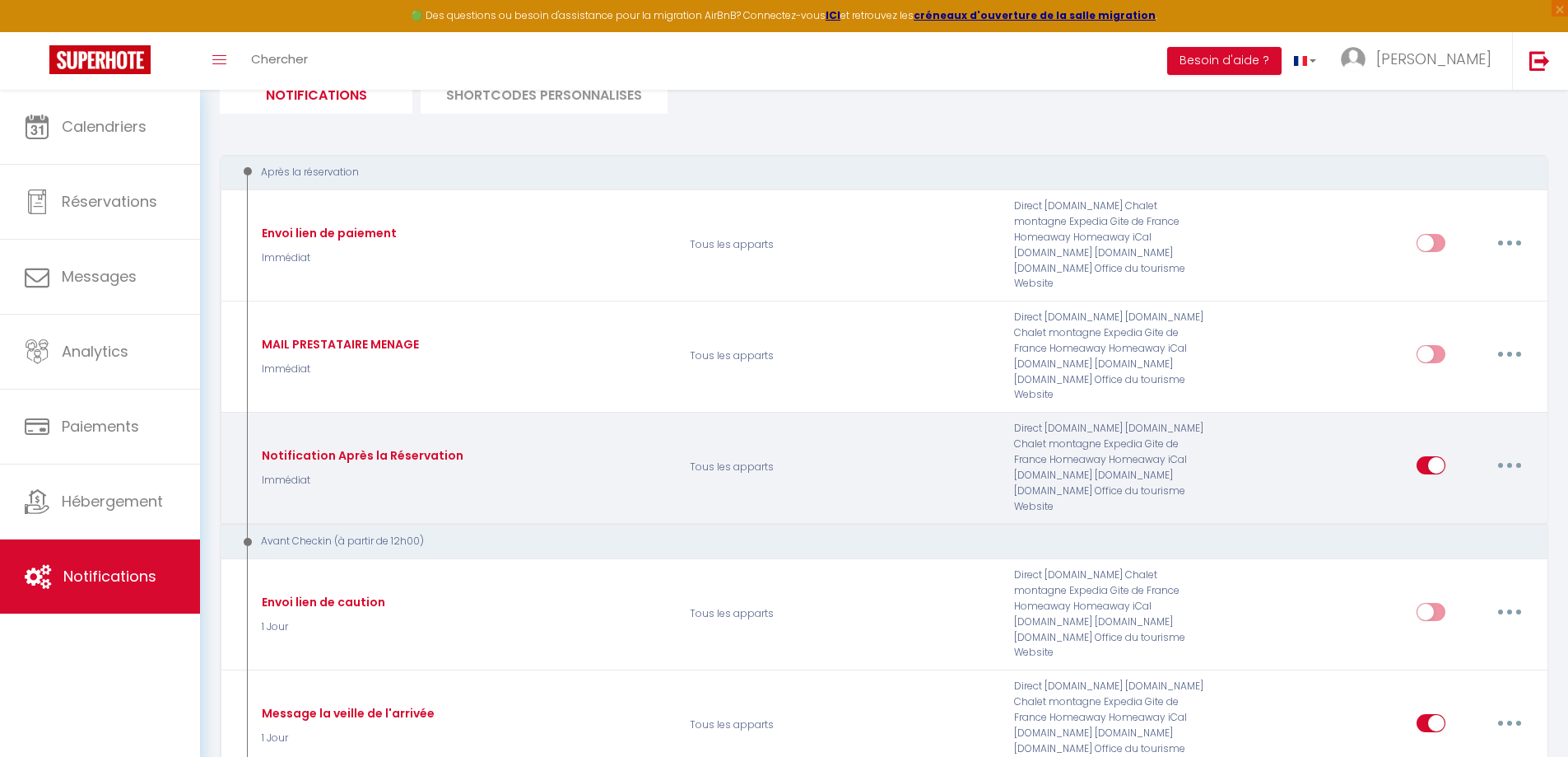
click at [1516, 452] on button "button" at bounding box center [1509, 466] width 46 height 27
click at [1472, 489] on link "Editer" at bounding box center [1467, 503] width 121 height 28
type input "Notification Après la Réservation"
select select "1"
checkbox input "true"
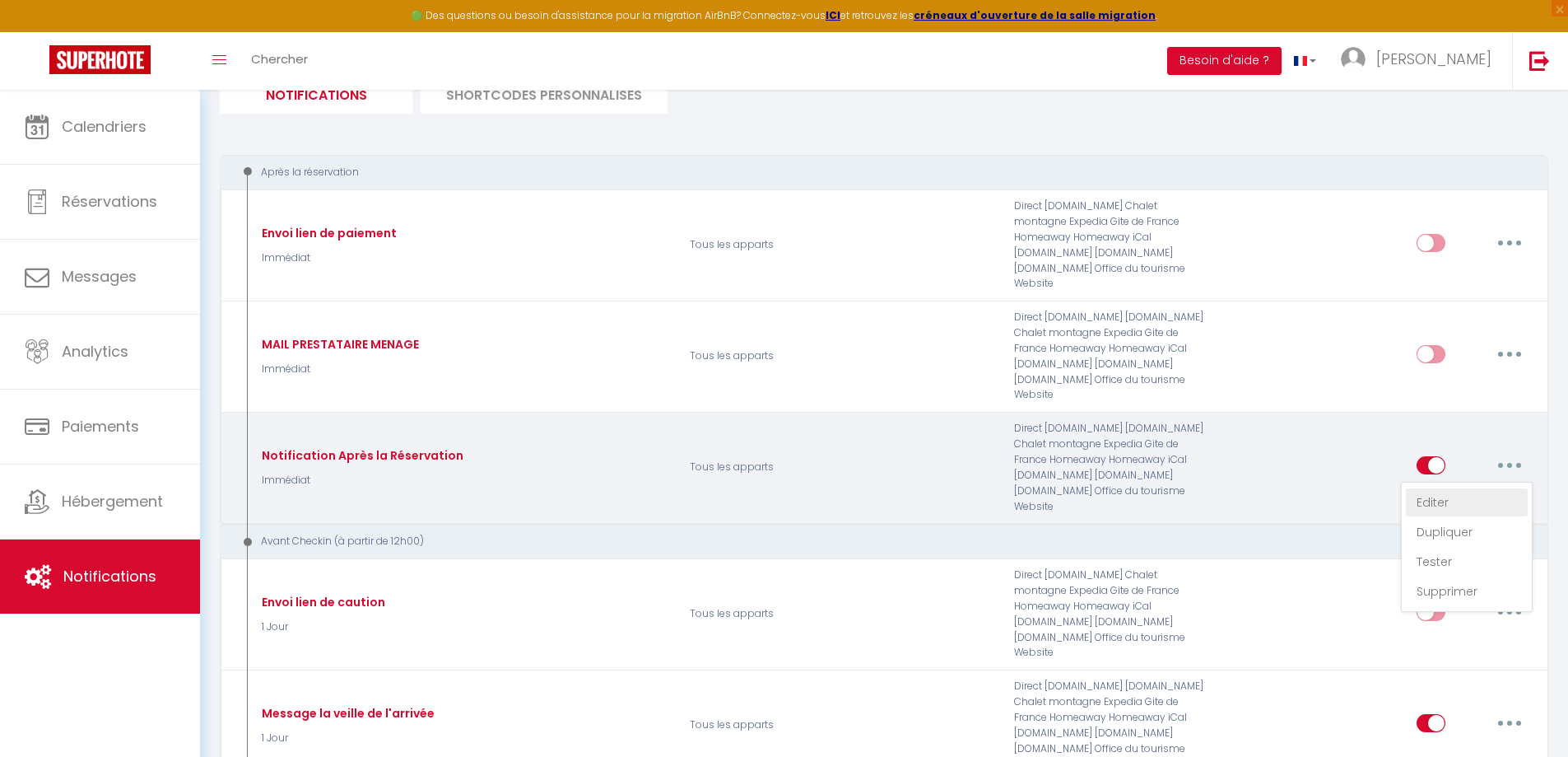
checkbox input "false"
type input "Veuillez confirmer votre réservation - [RENTAL:NAME]"
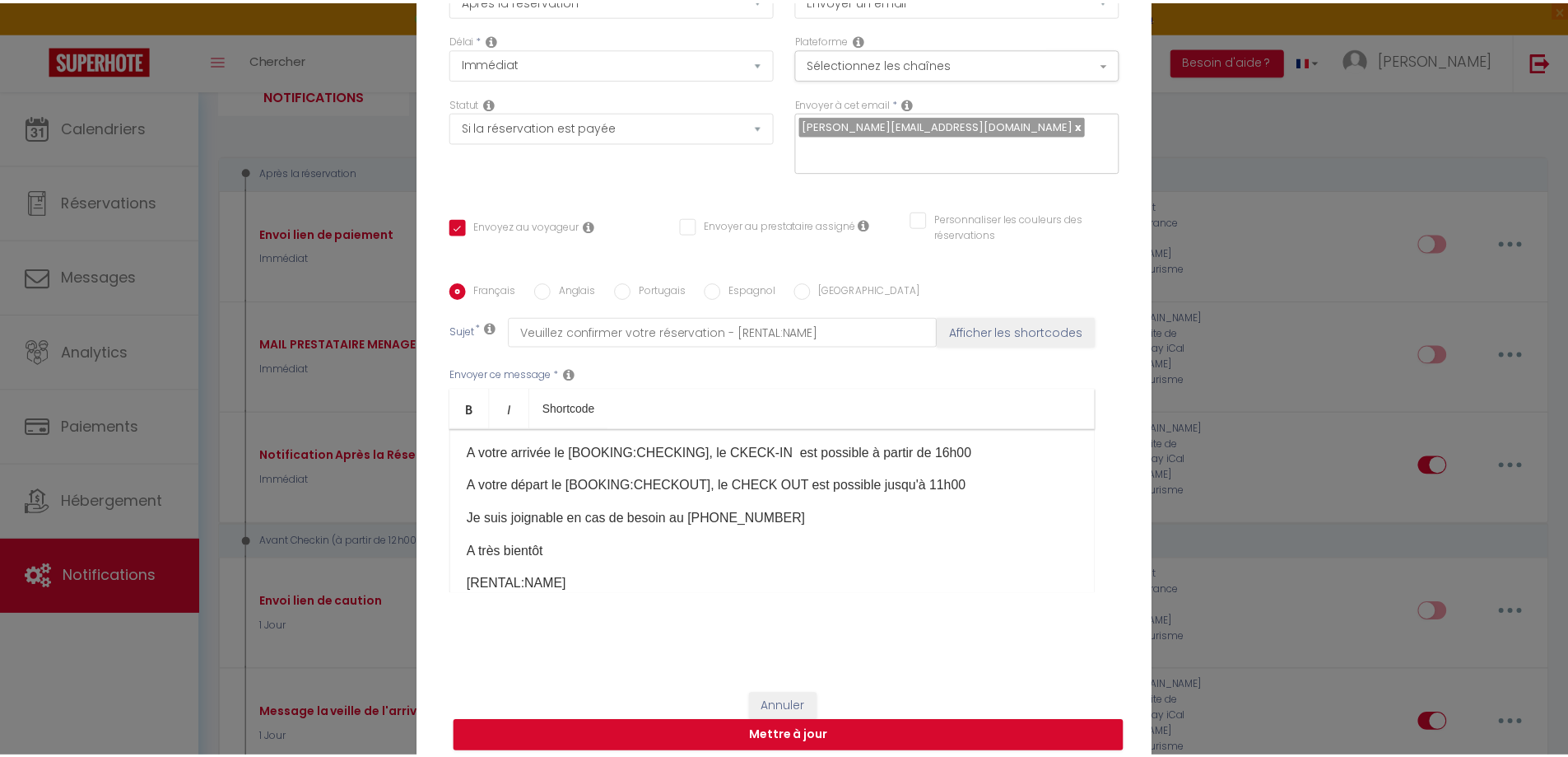
scroll to position [215, 0]
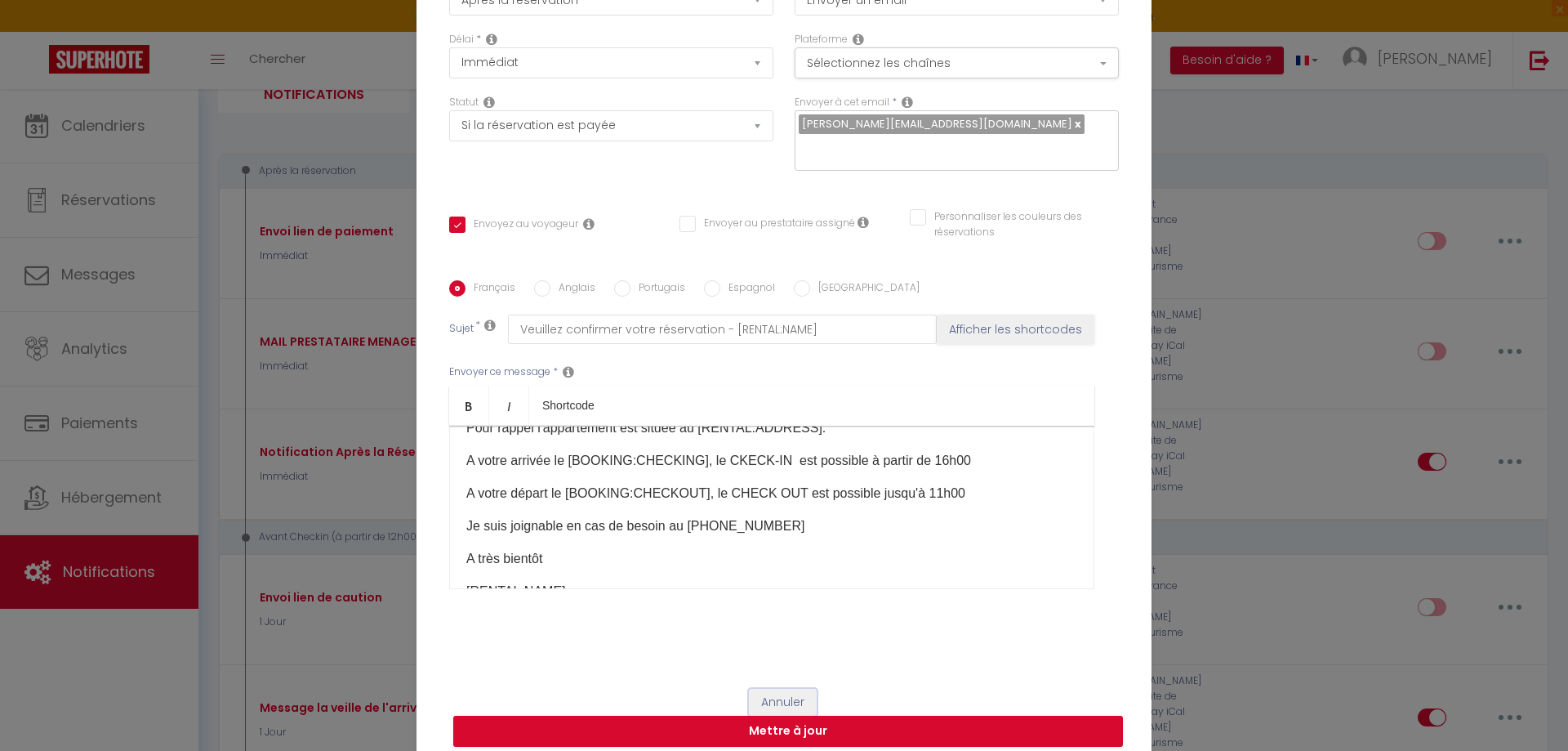
click at [788, 689] on button "Annuler" at bounding box center [783, 703] width 68 height 28
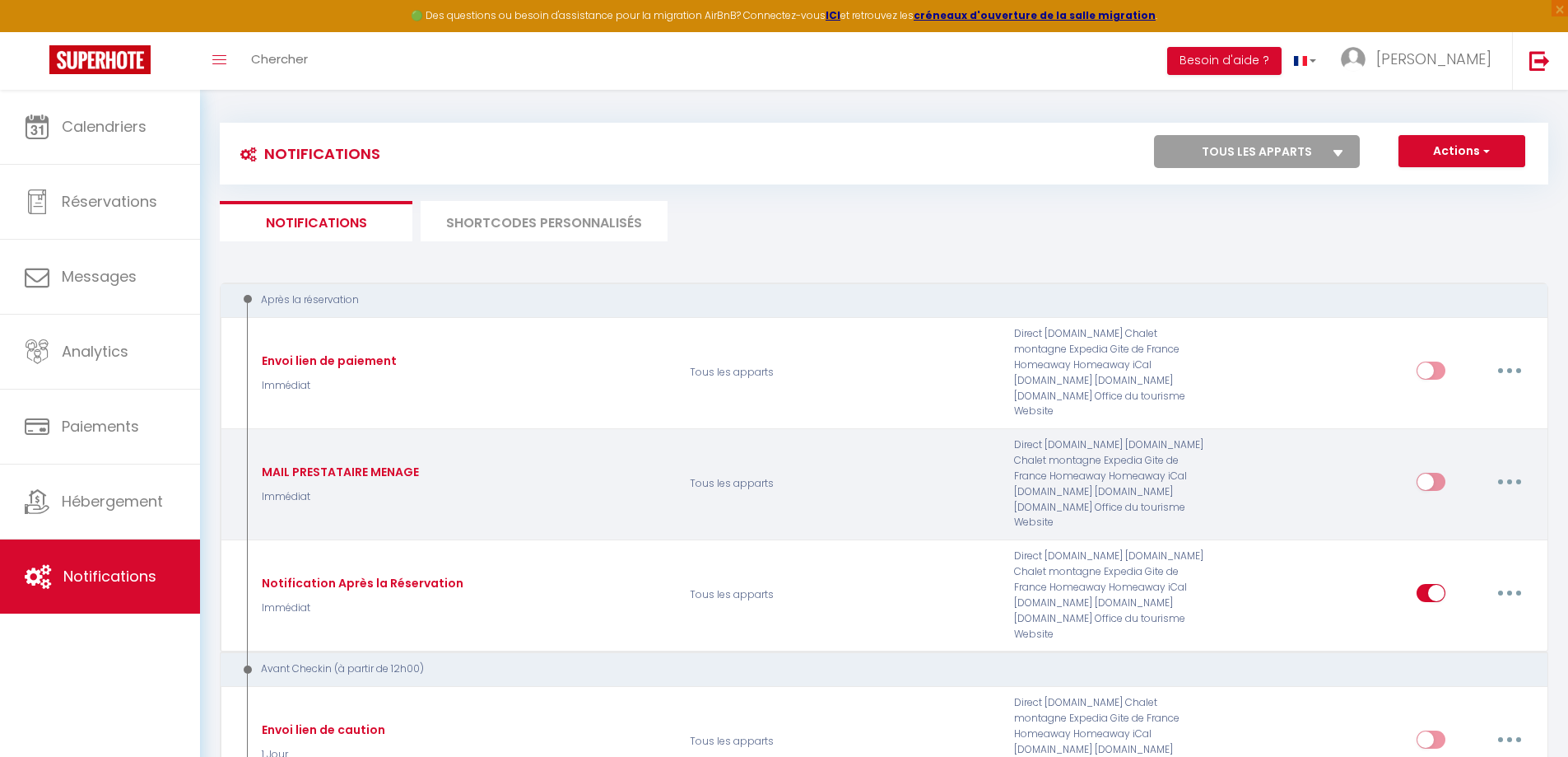
scroll to position [0, 0]
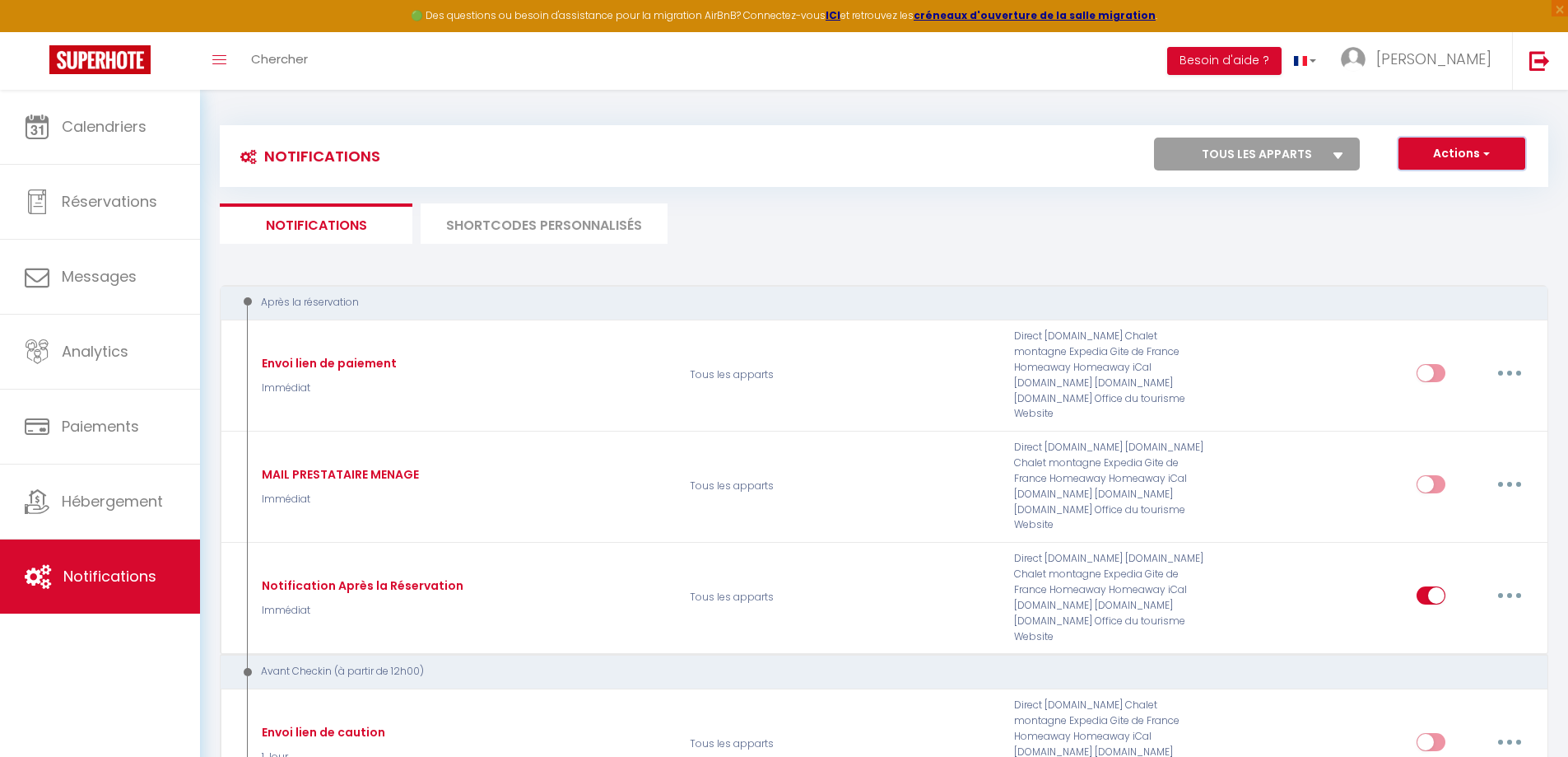
click at [1471, 153] on button "Actions" at bounding box center [1462, 154] width 127 height 33
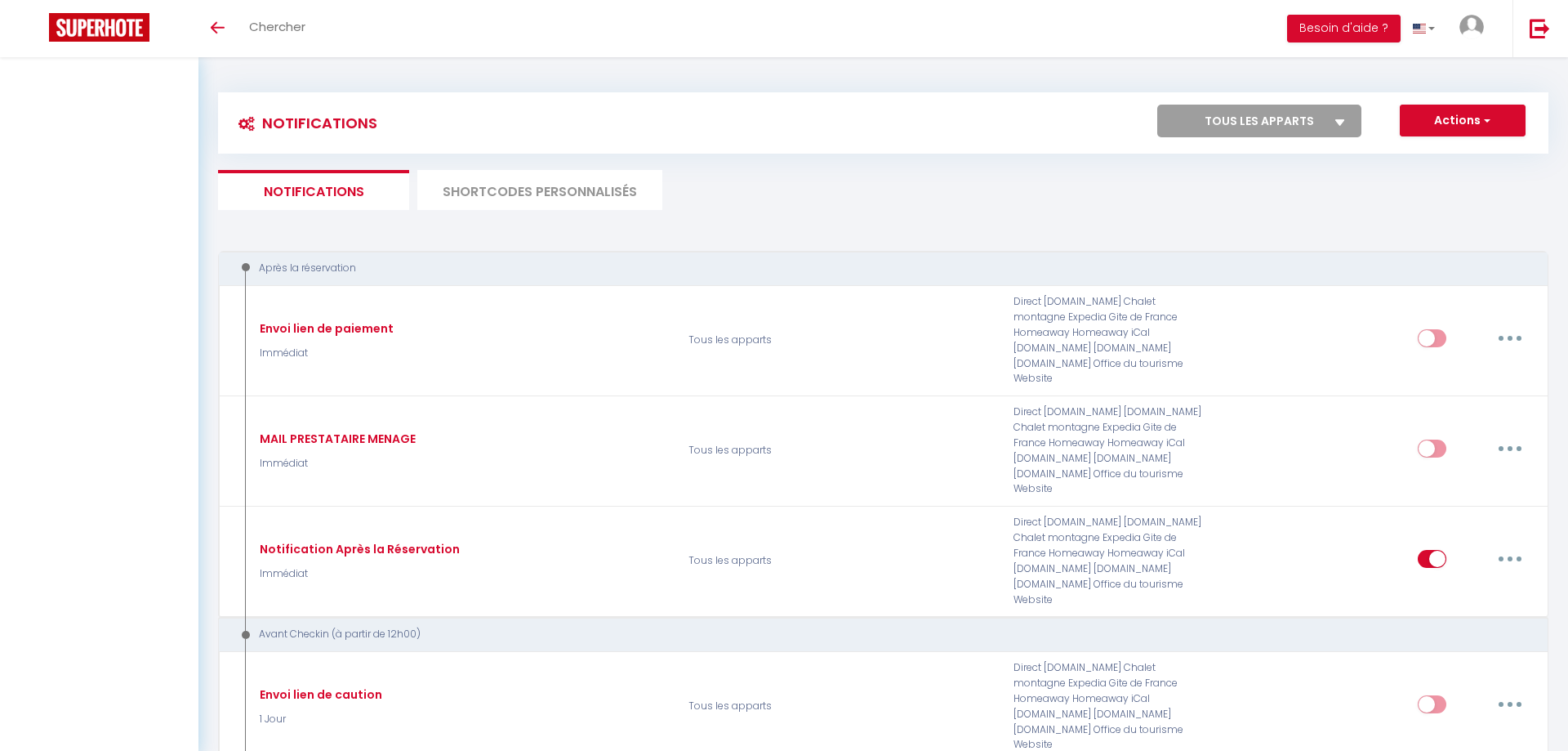
select select
checkbox input "false"
select select
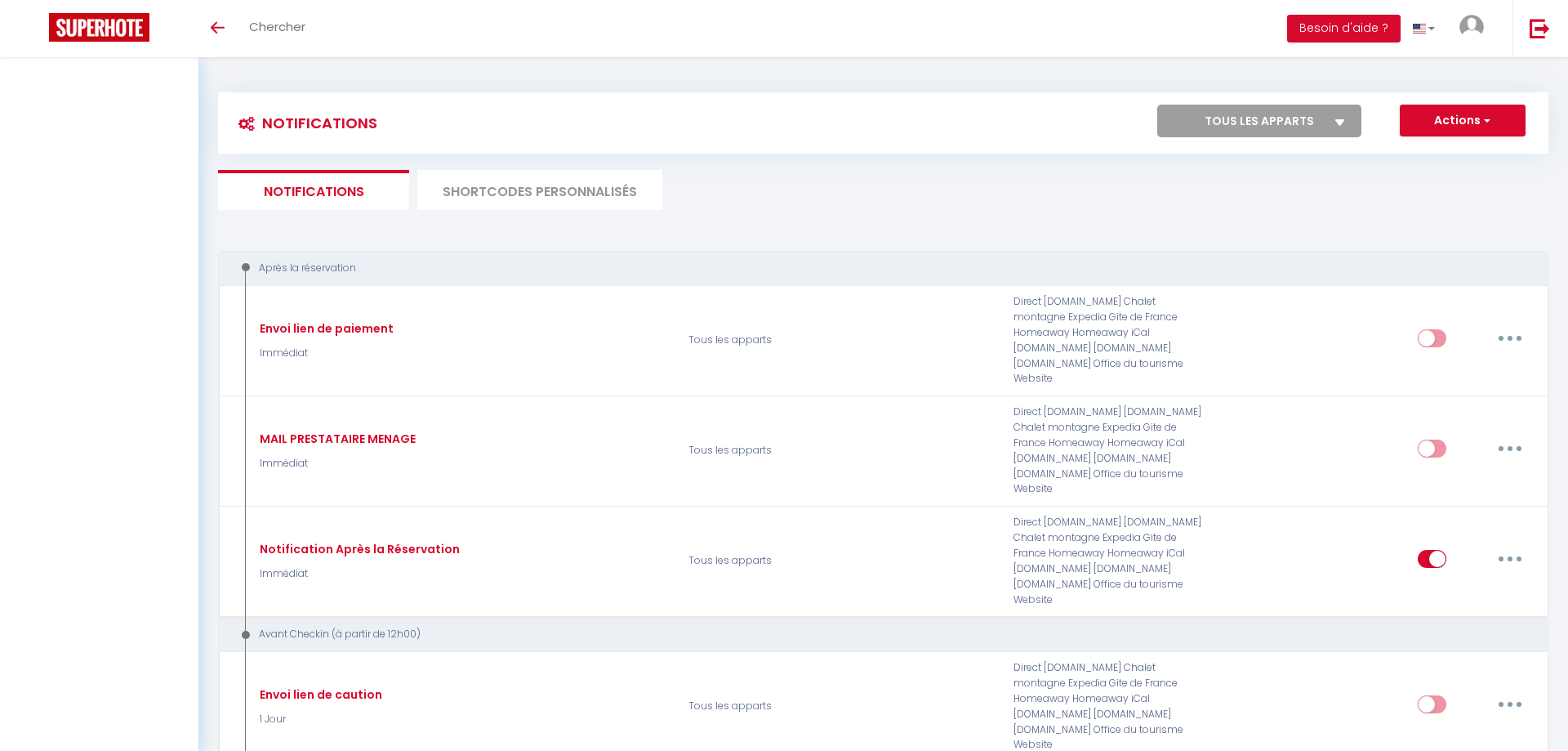
checkbox input "false"
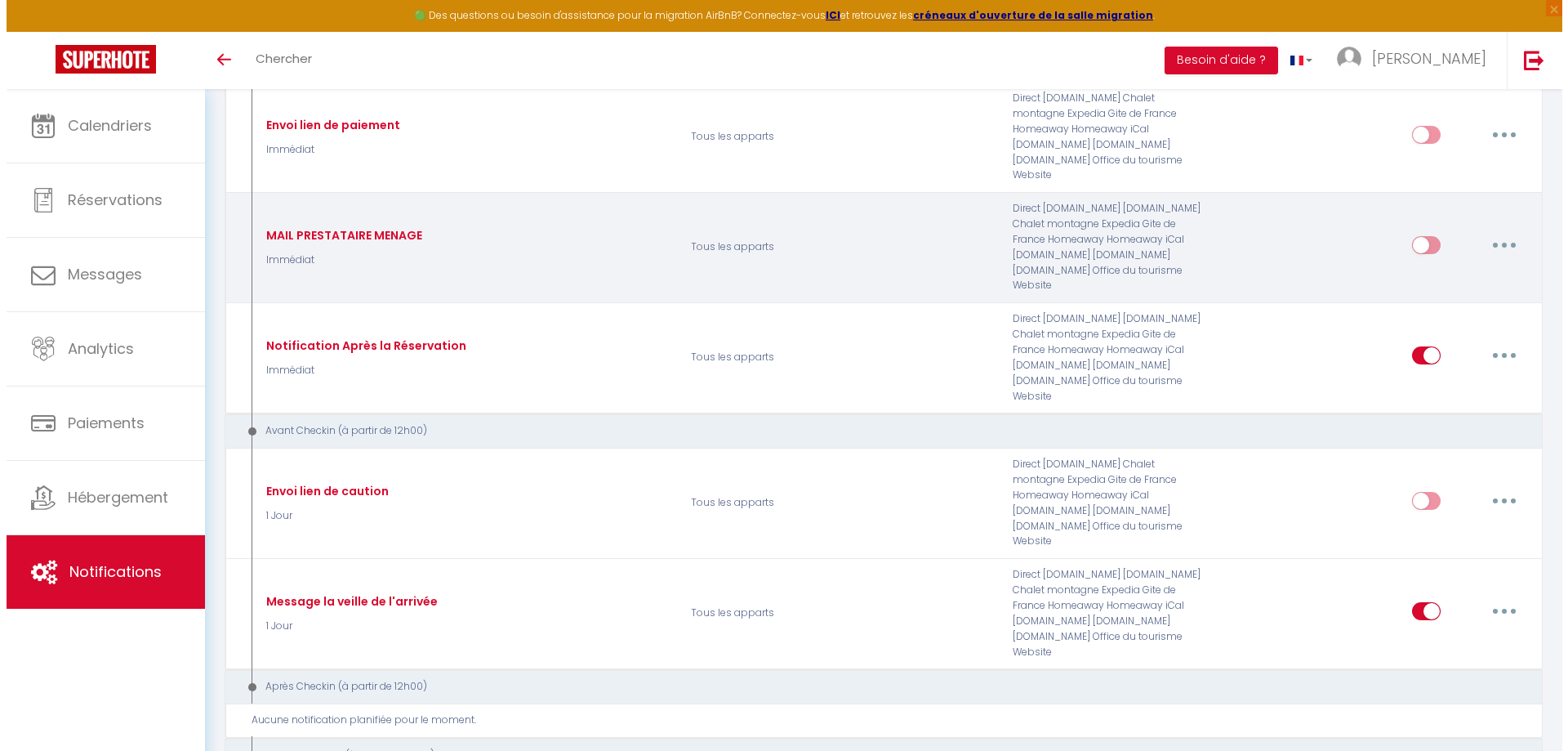
scroll to position [245, 0]
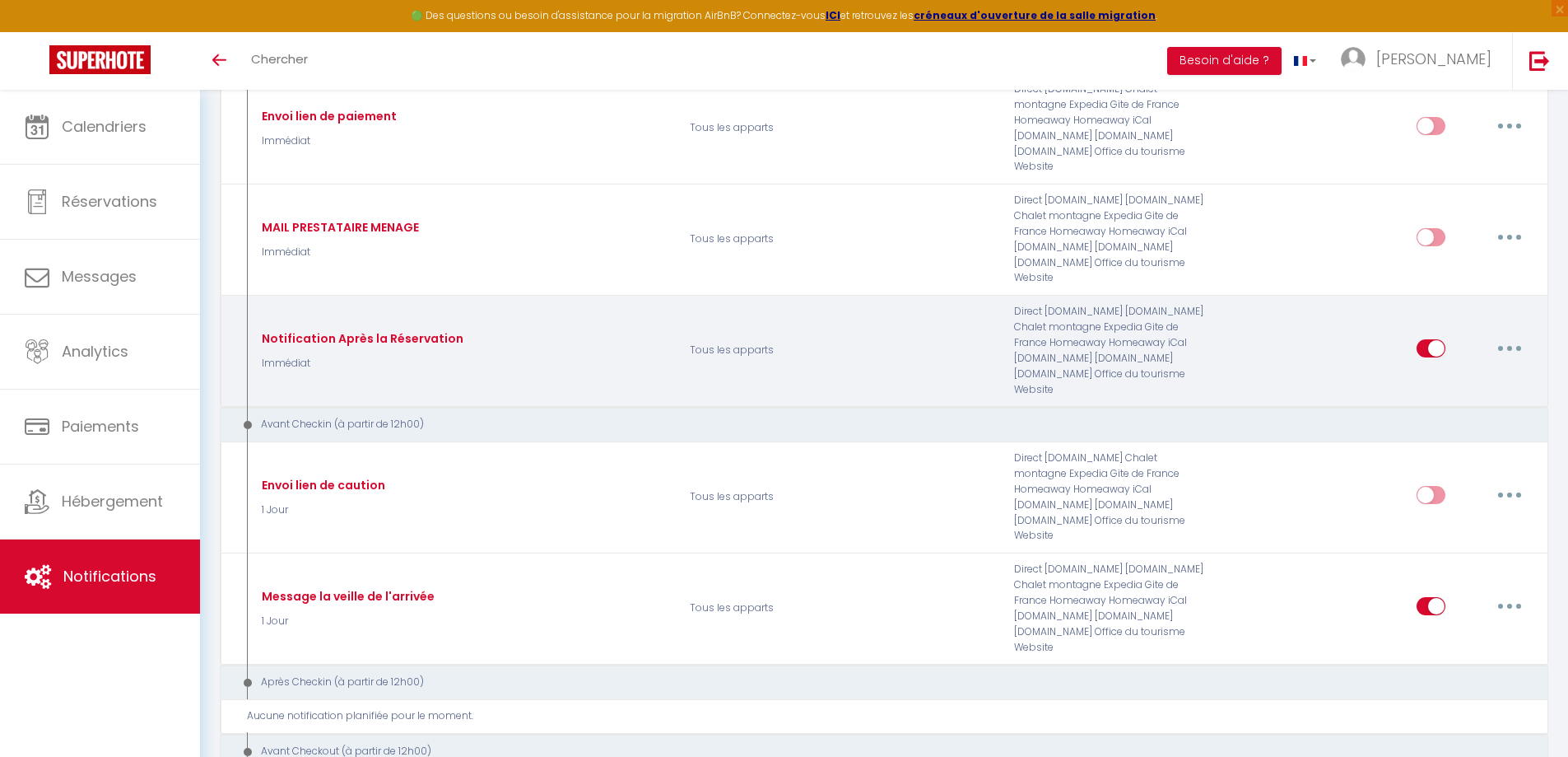
click at [1503, 335] on button "button" at bounding box center [1509, 348] width 46 height 27
click at [1480, 372] on link "Editer" at bounding box center [1467, 386] width 121 height 28
type input "Notification Après la Réservation"
select select "Immédiat"
select select "if_booking_is_paid"
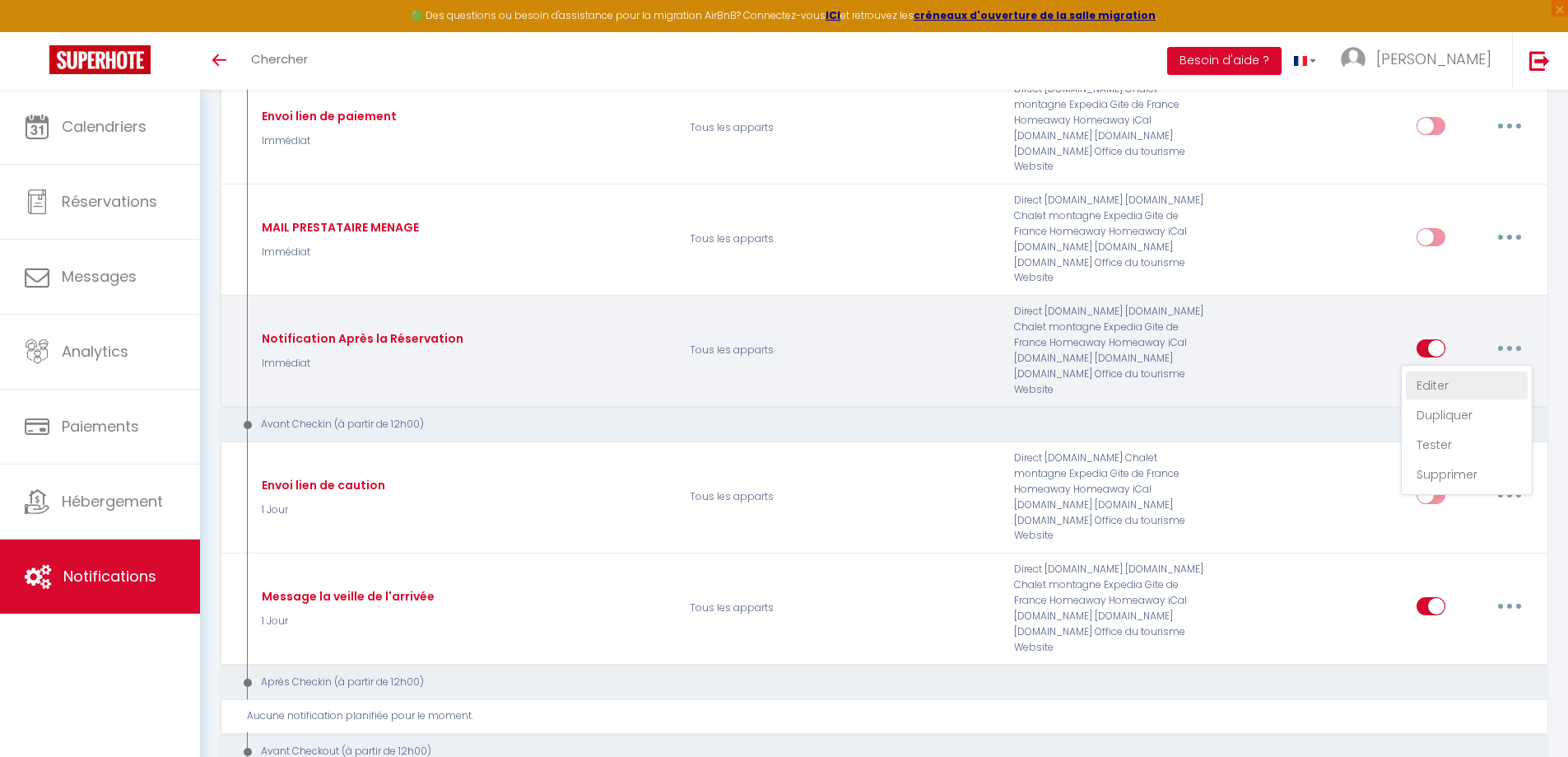
checkbox input "true"
checkbox input "false"
radio input "true"
type input "Veuillez confirmer votre réservation - [RENTAL:NAME]"
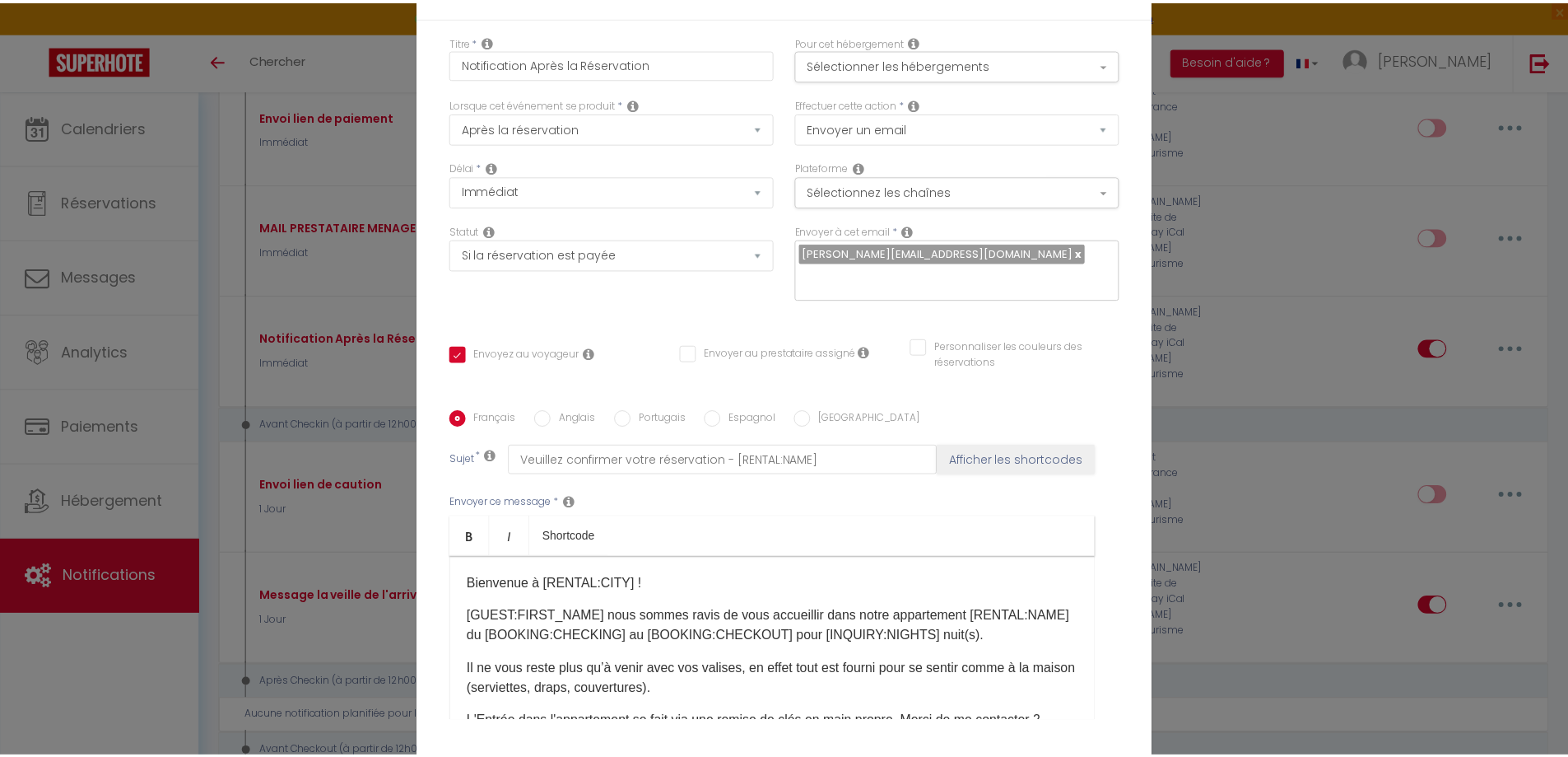
scroll to position [128, 0]
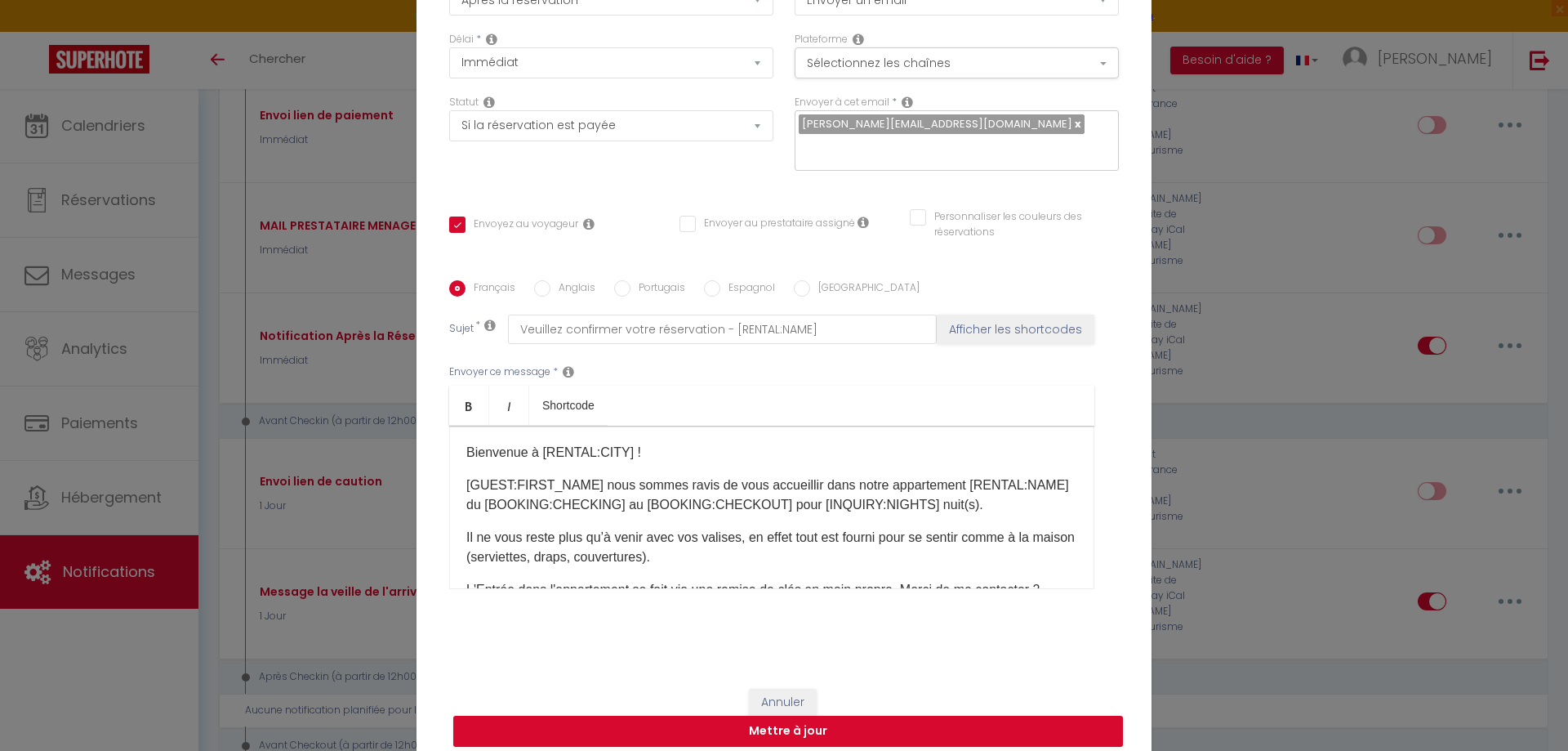
click at [806, 675] on div "Annuler Mettre à jour" at bounding box center [784, 718] width 735 height 90
click at [803, 689] on button "Annuler" at bounding box center [783, 703] width 68 height 28
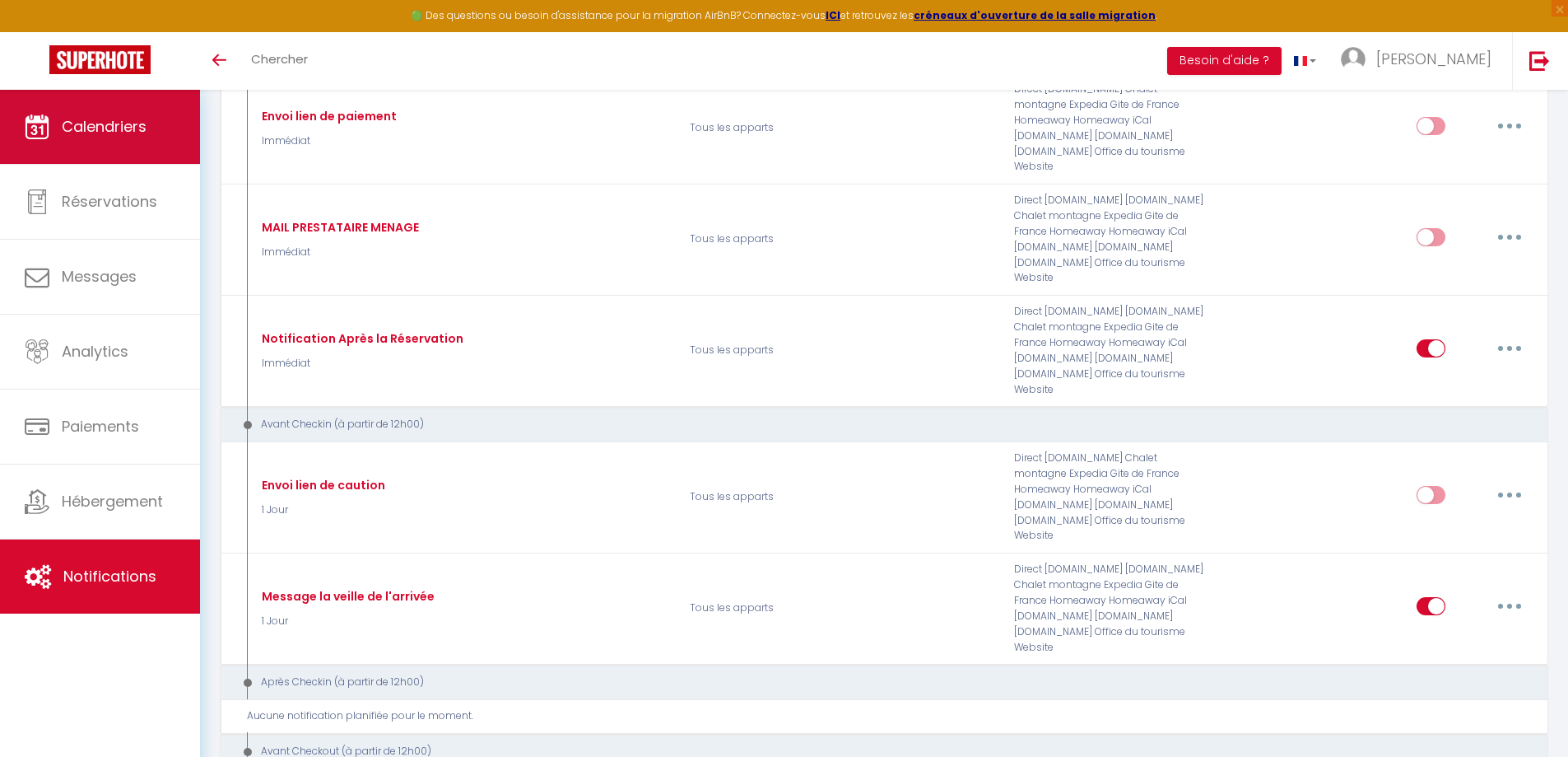
click at [144, 134] on span "Calendriers" at bounding box center [103, 126] width 84 height 21
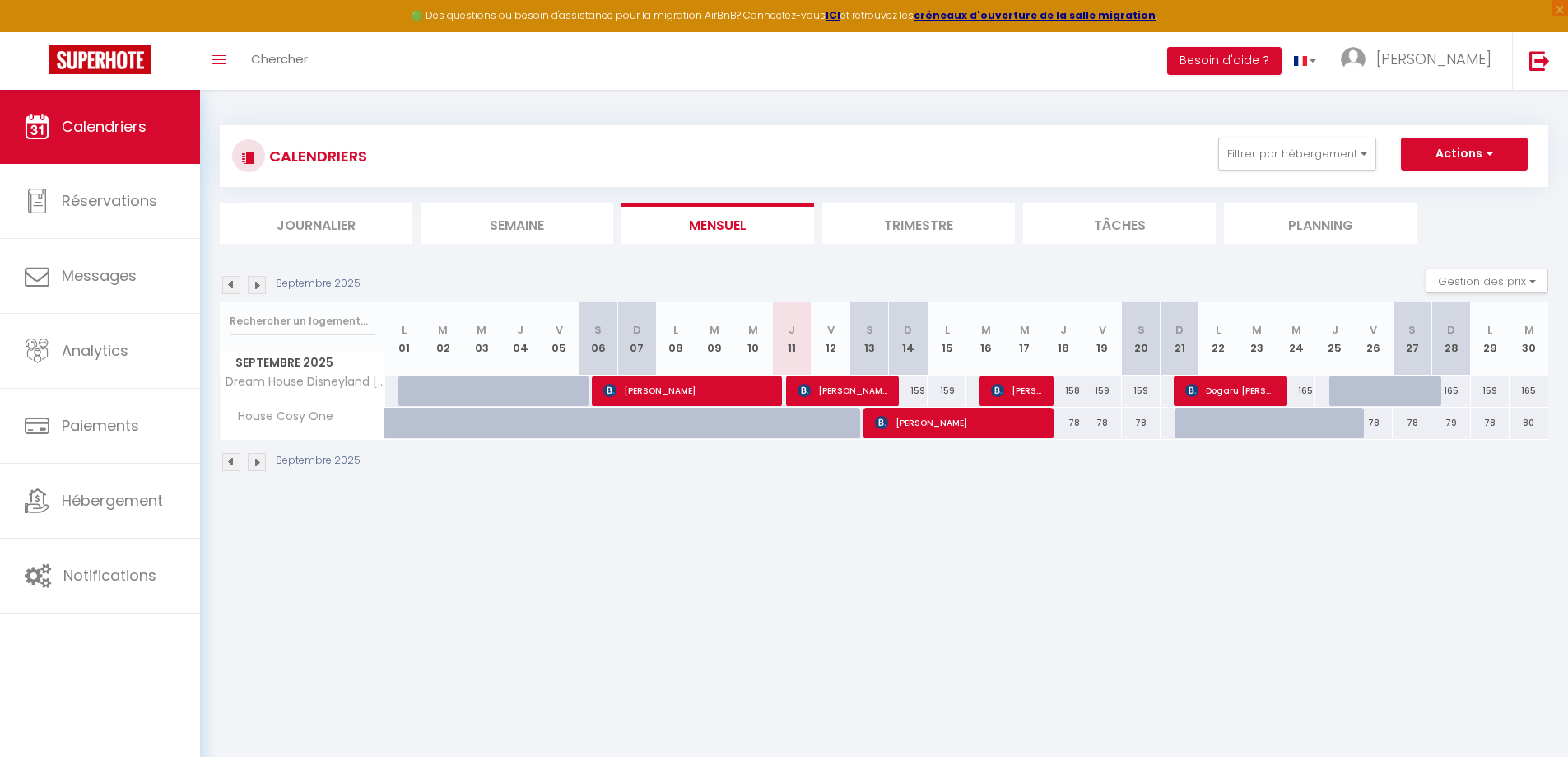
click at [958, 219] on li "Trimestre" at bounding box center [918, 223] width 192 height 41
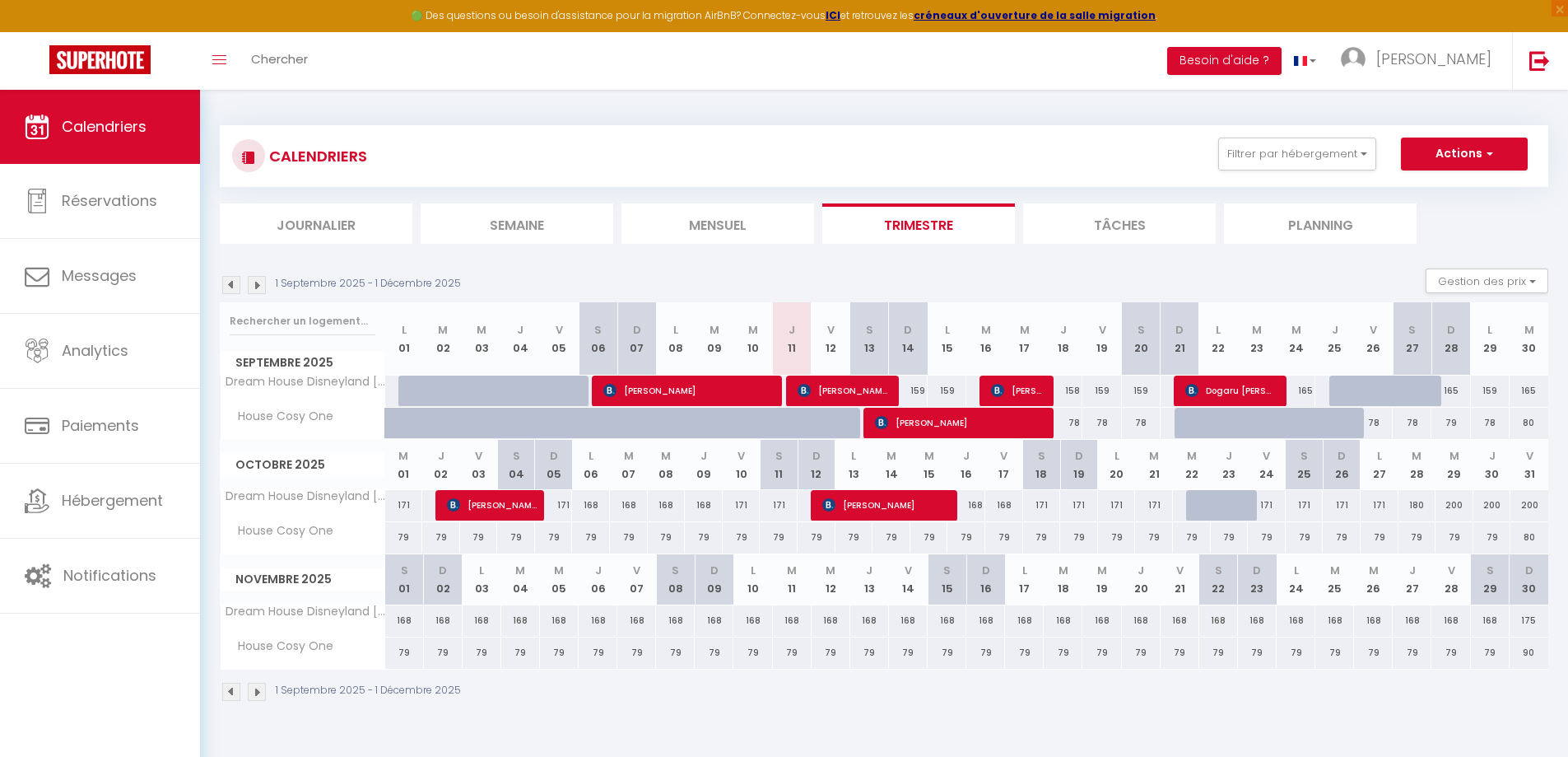
click at [234, 279] on img at bounding box center [230, 285] width 18 height 18
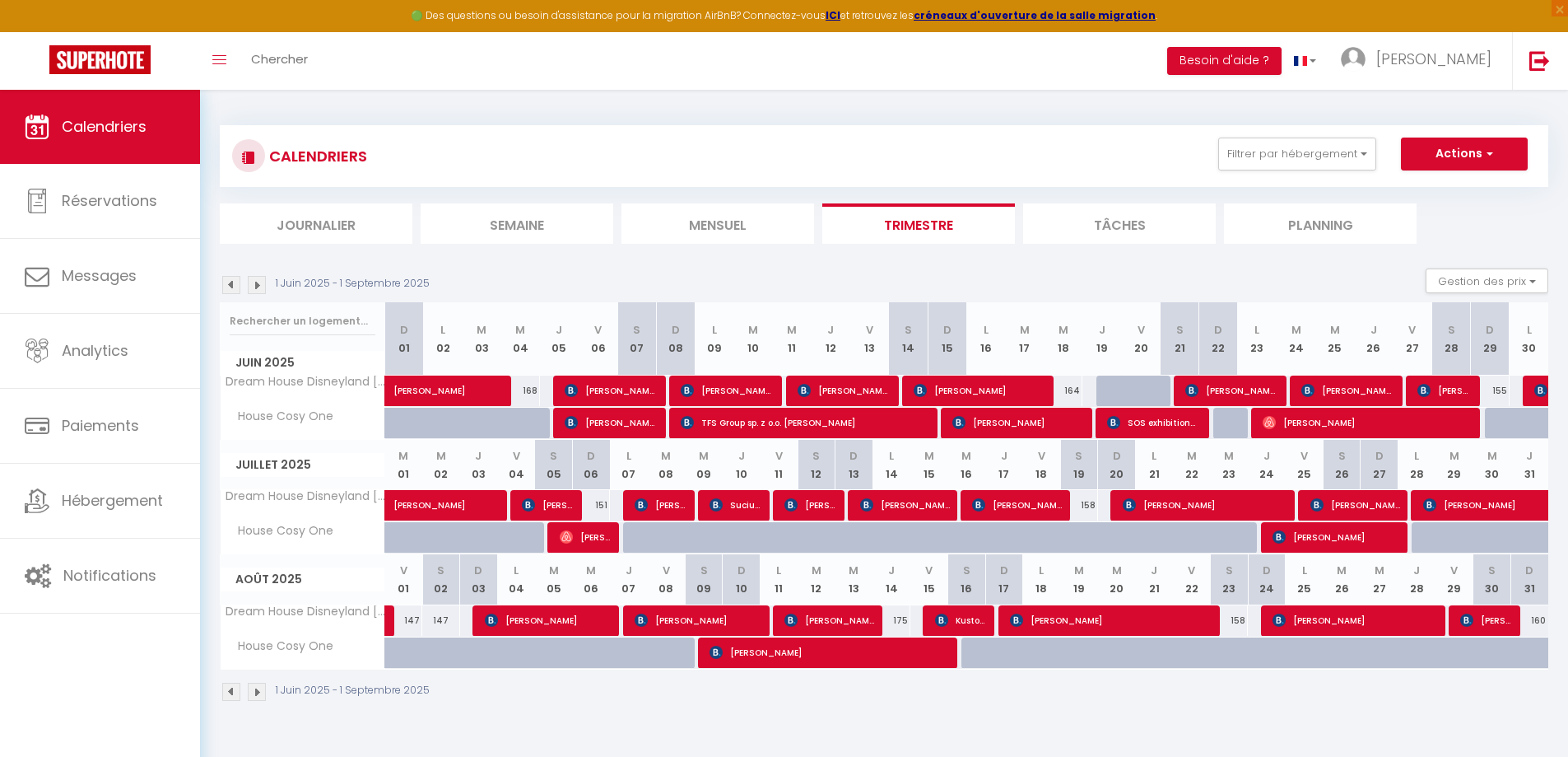
click at [249, 284] on img at bounding box center [256, 285] width 18 height 18
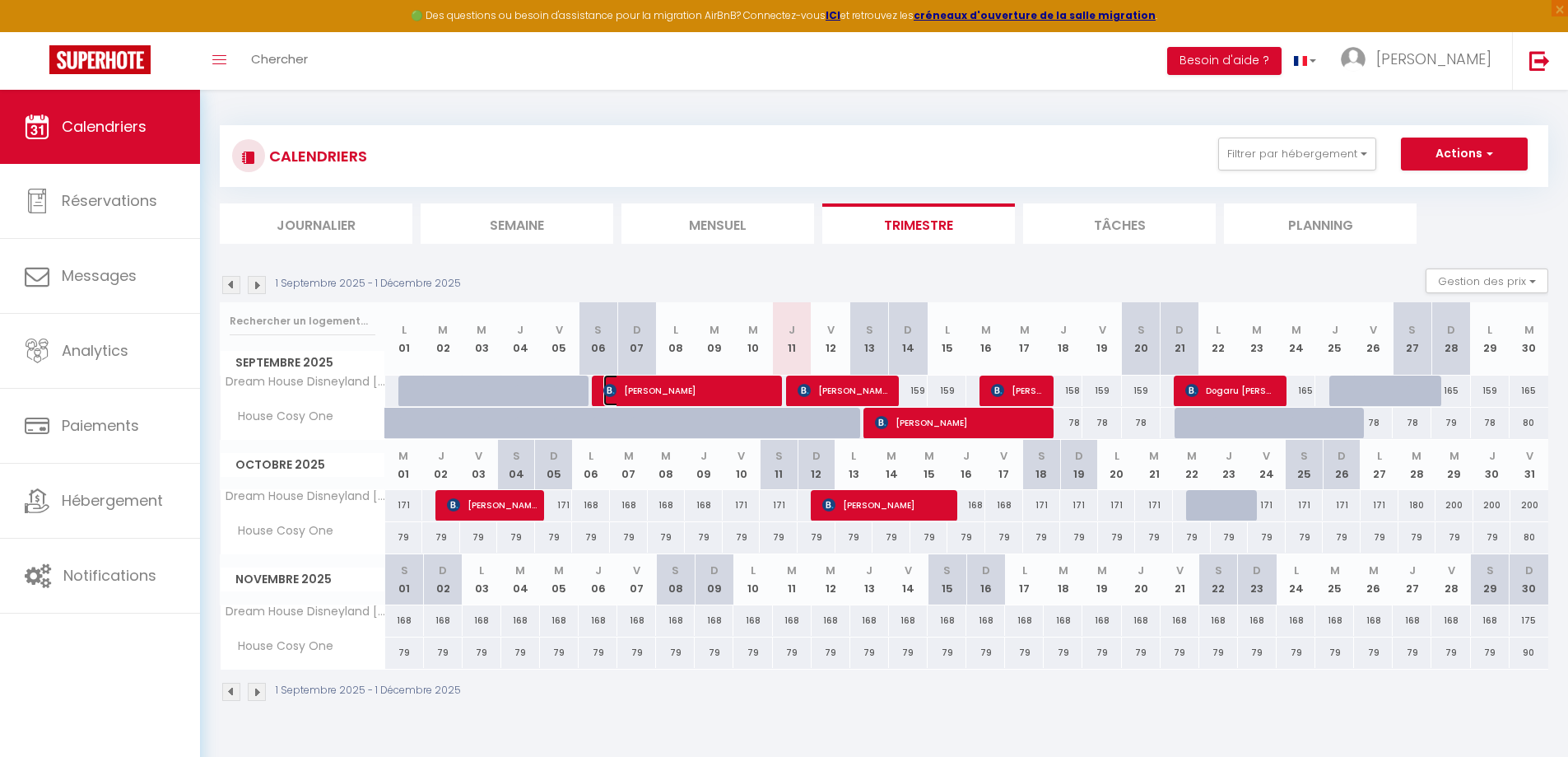
click at [640, 386] on span "[PERSON_NAME]" at bounding box center [686, 390] width 168 height 31
select select "OK"
select select "0"
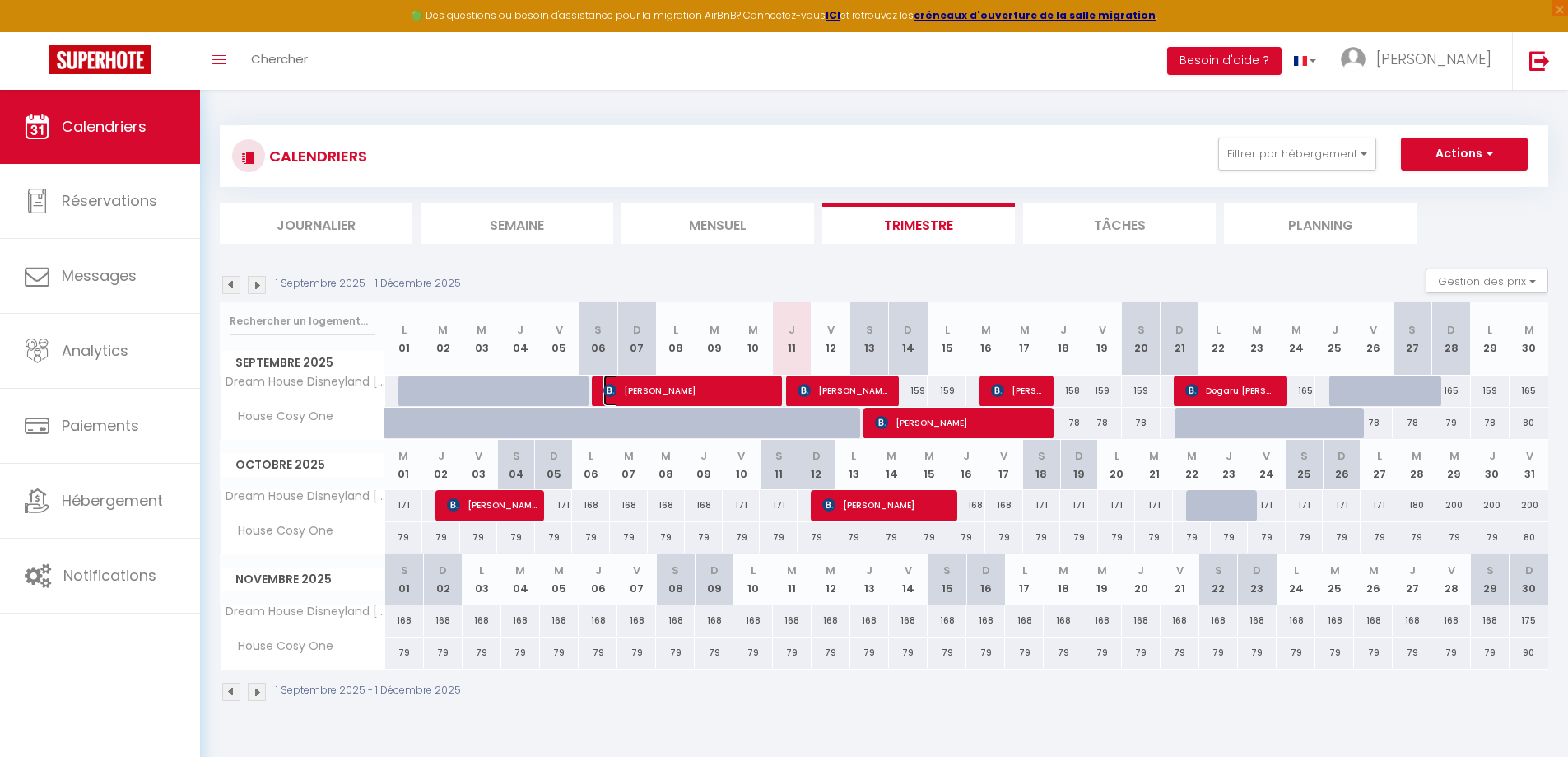
select select "1"
select select
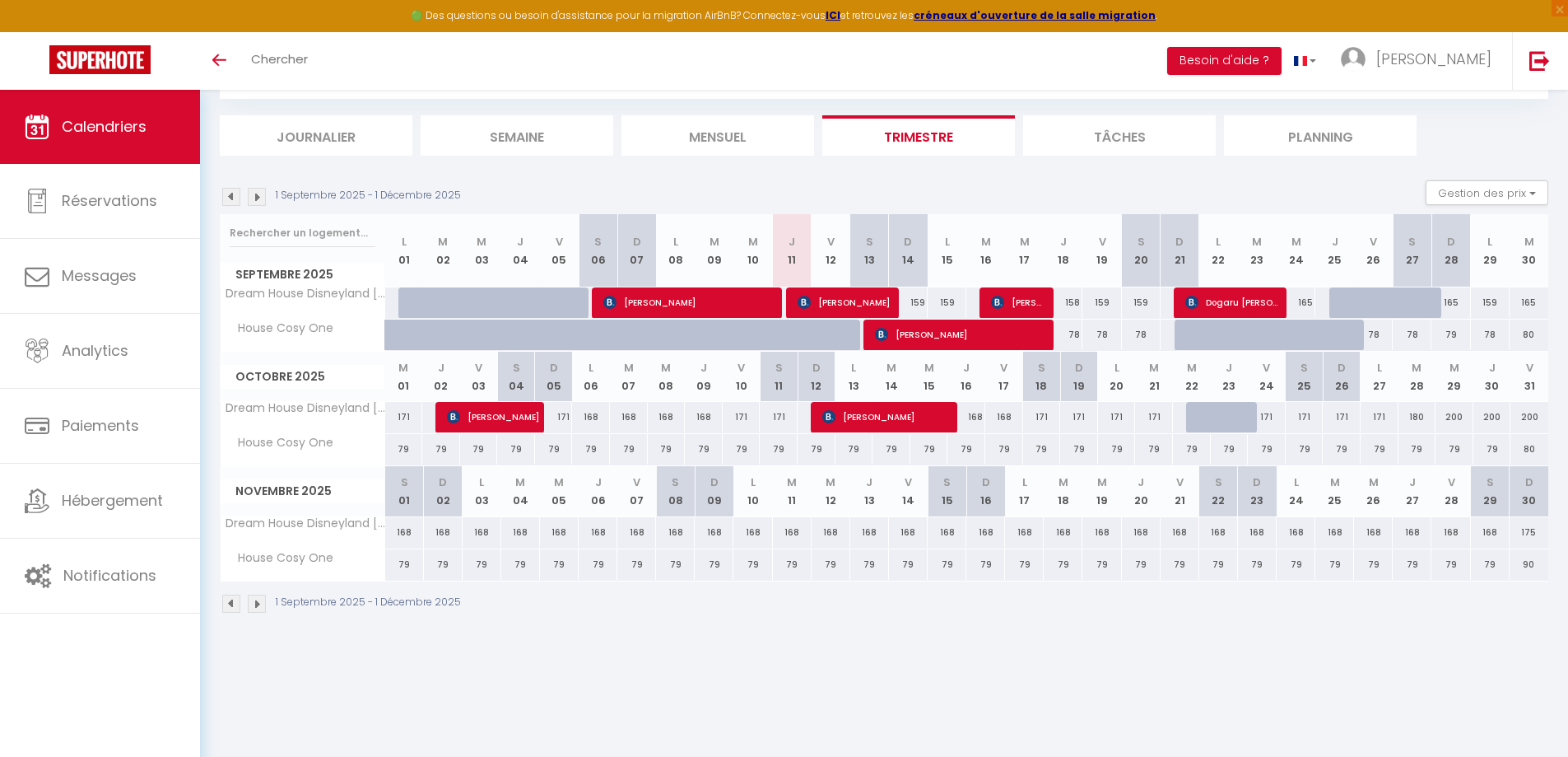
scroll to position [90, 0]
